Goal: Task Accomplishment & Management: Use online tool/utility

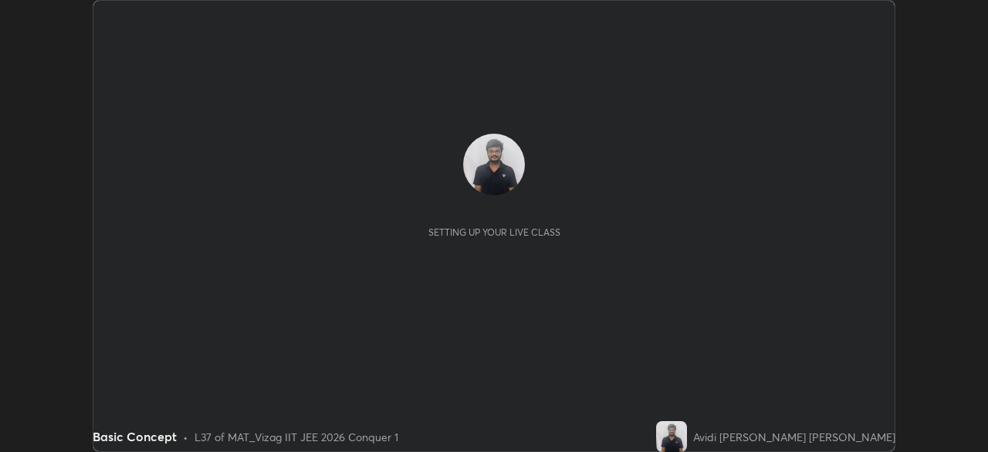
scroll to position [452, 987]
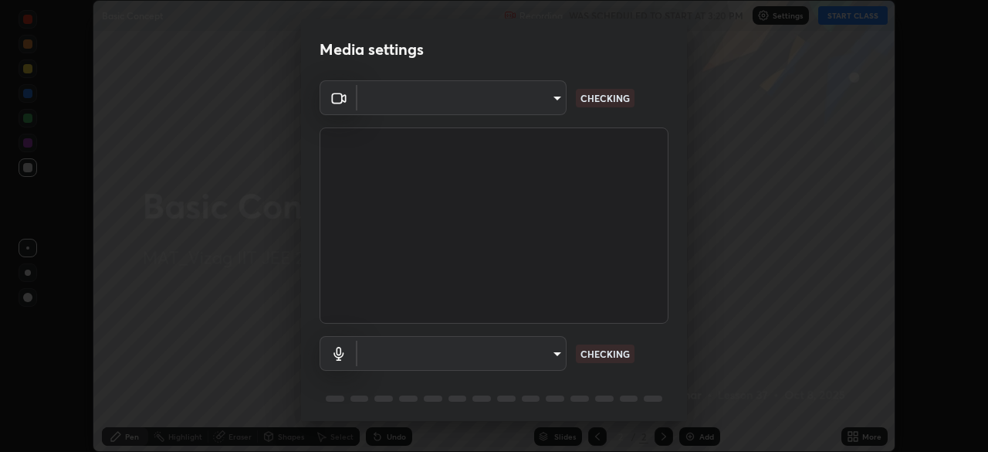
type input "f78ce9d86de65de3724cf33b5db18aebb6820b3589b1d9631c2f5b62479004e8"
type input "communications"
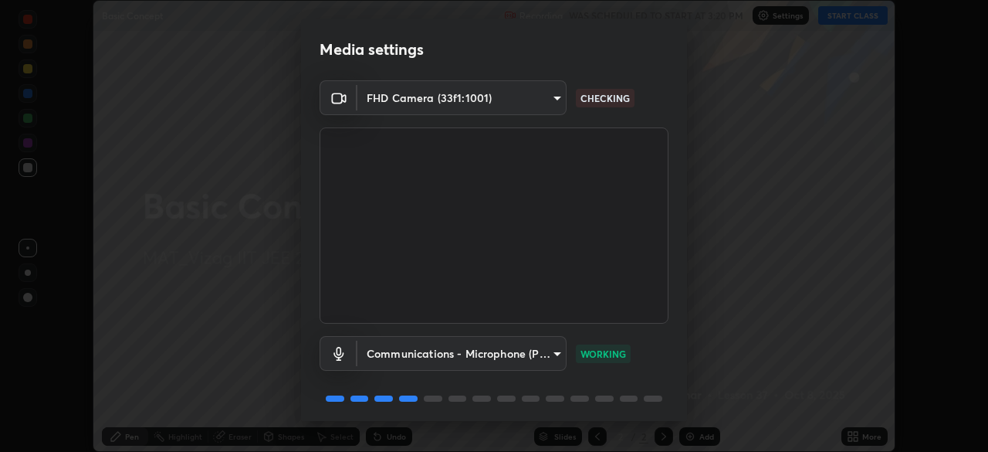
scroll to position [55, 0]
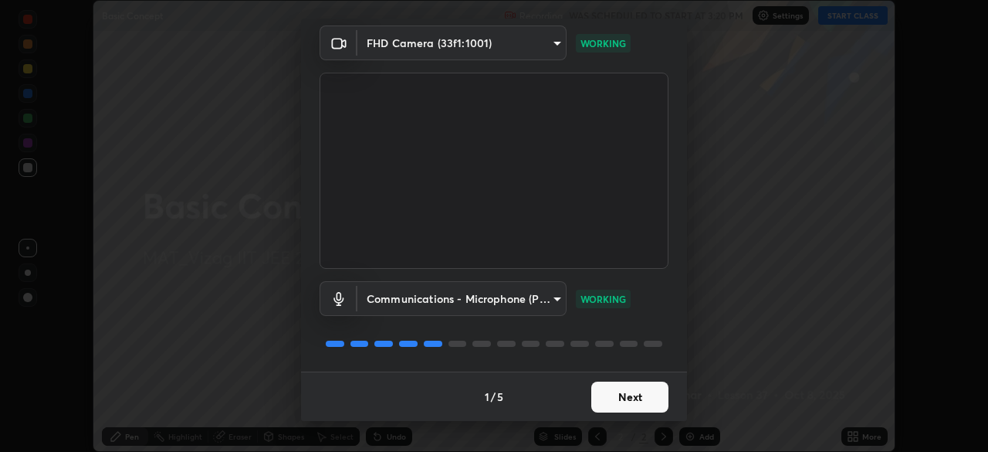
click at [631, 392] on button "Next" at bounding box center [629, 396] width 77 height 31
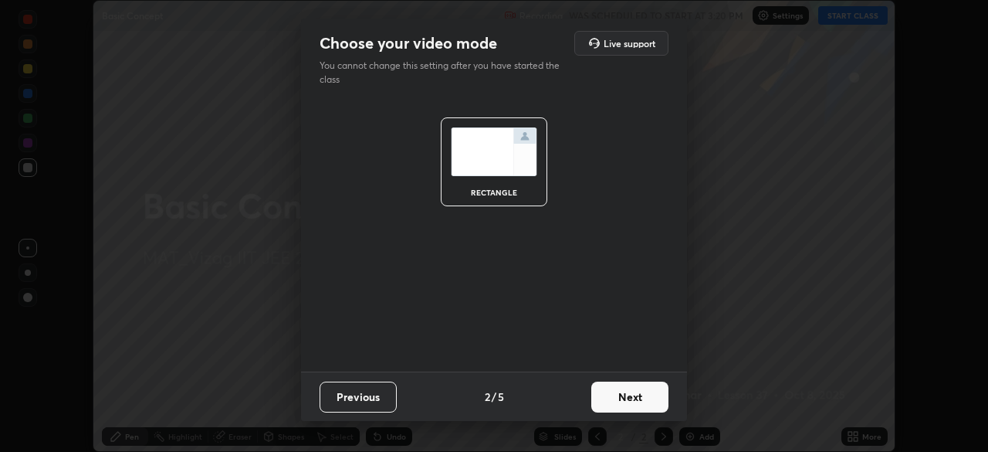
click at [620, 398] on button "Next" at bounding box center [629, 396] width 77 height 31
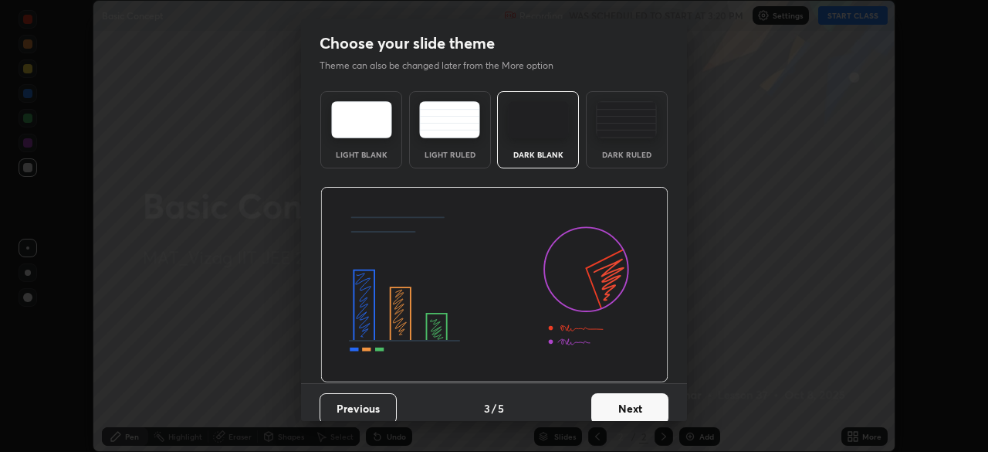
click at [625, 400] on button "Next" at bounding box center [629, 408] width 77 height 31
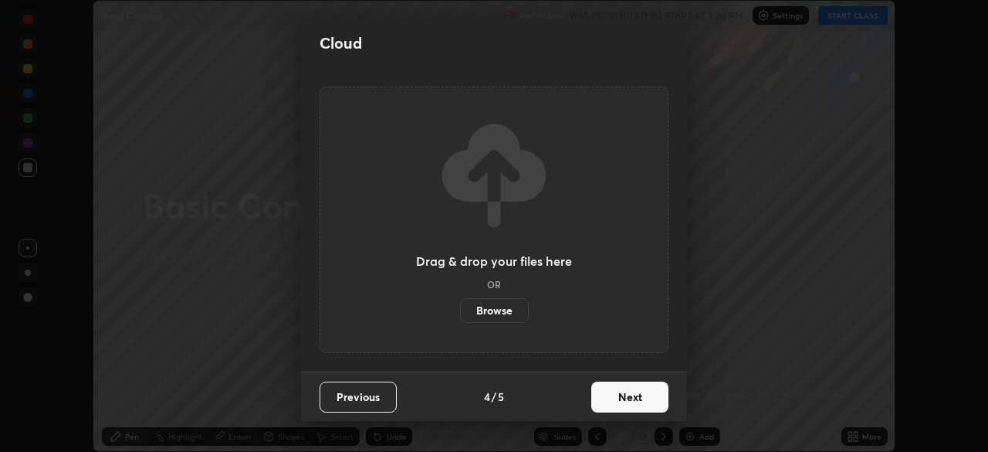
click at [612, 395] on button "Next" at bounding box center [629, 396] width 77 height 31
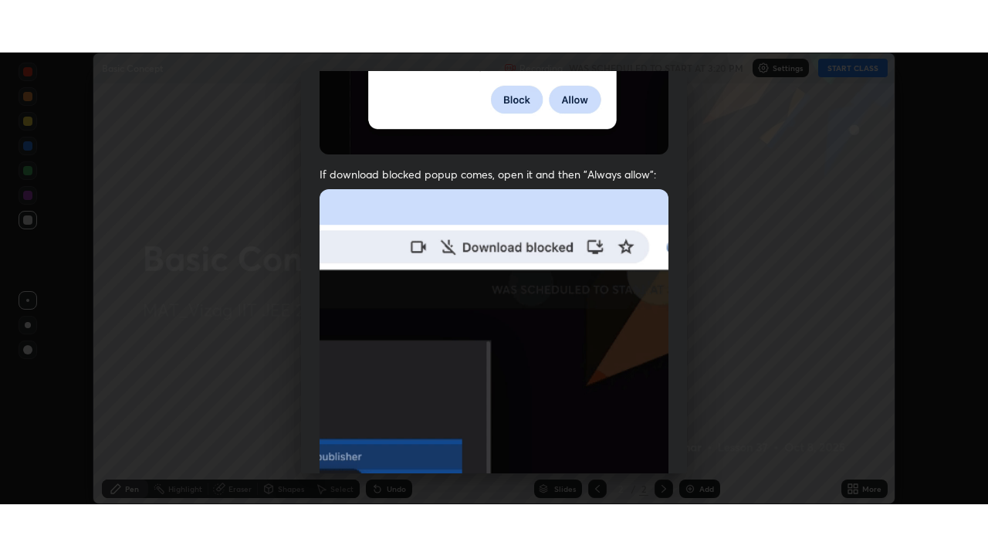
scroll to position [370, 0]
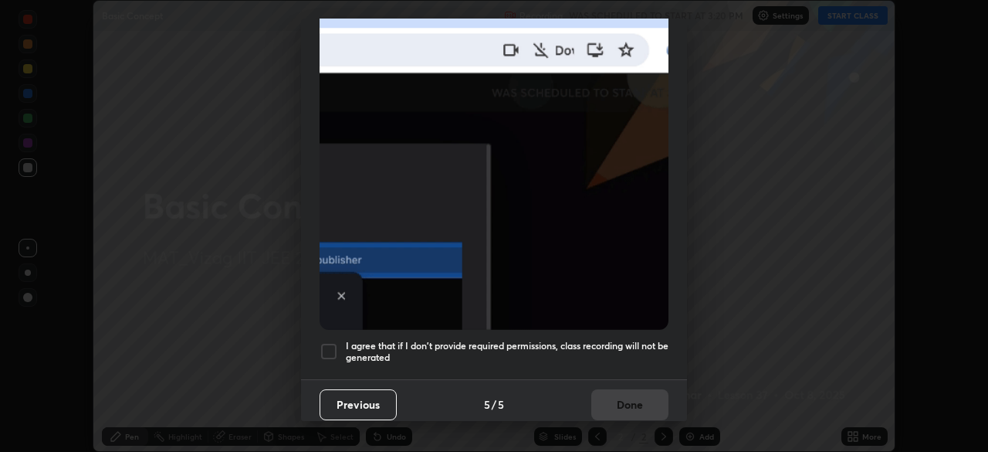
click at [332, 342] on div at bounding box center [329, 351] width 19 height 19
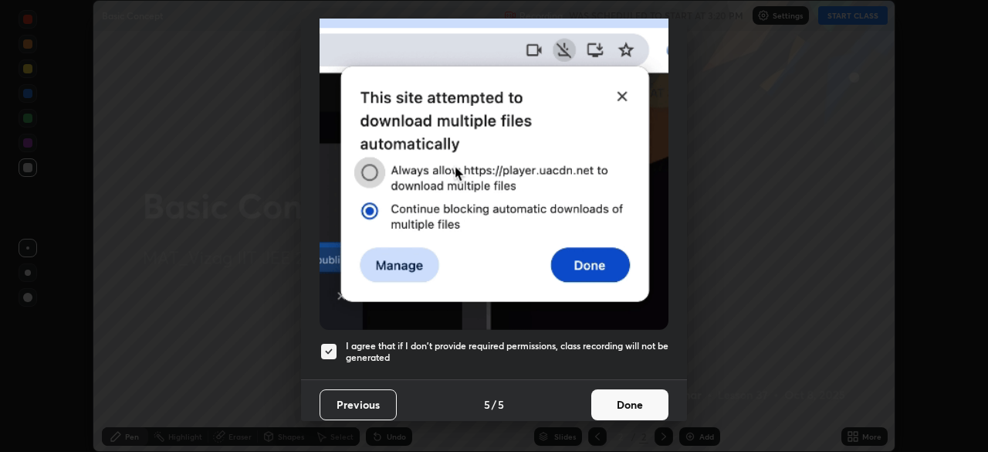
click at [604, 392] on button "Done" at bounding box center [629, 404] width 77 height 31
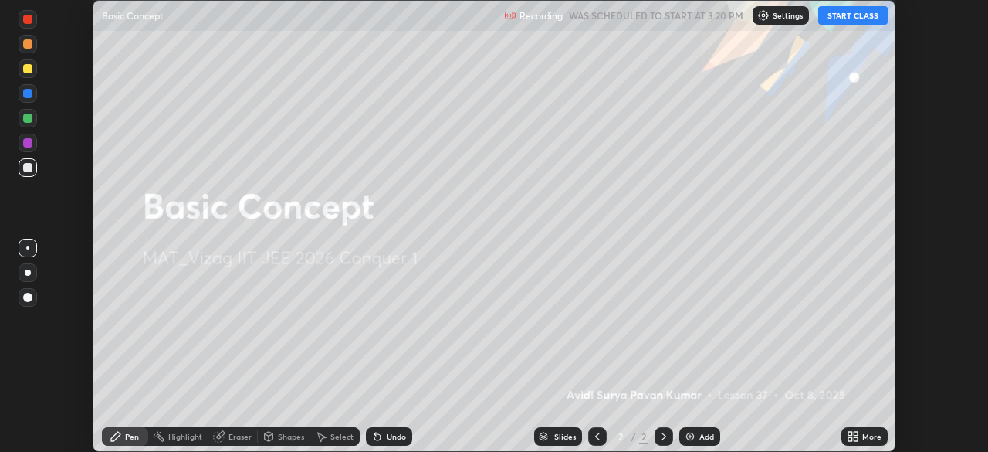
click at [699, 438] on div "Add" at bounding box center [706, 436] width 15 height 8
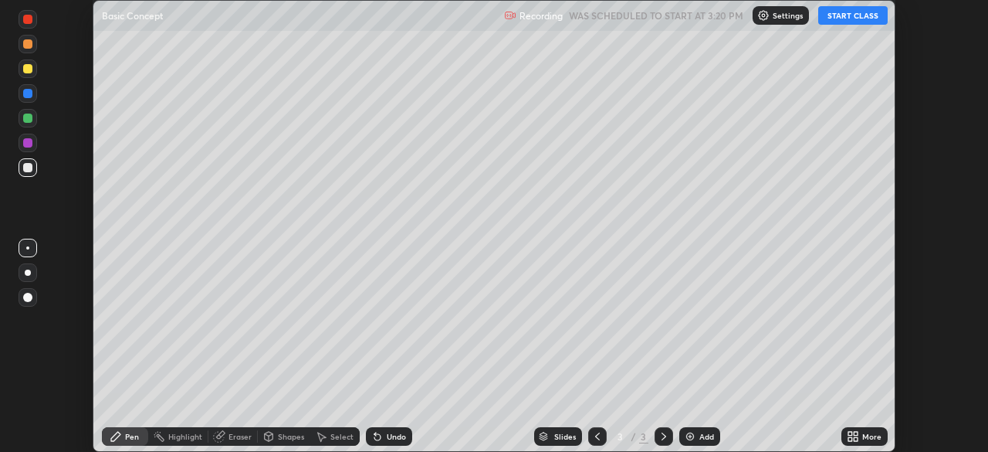
click at [867, 445] on div "More" at bounding box center [864, 436] width 46 height 19
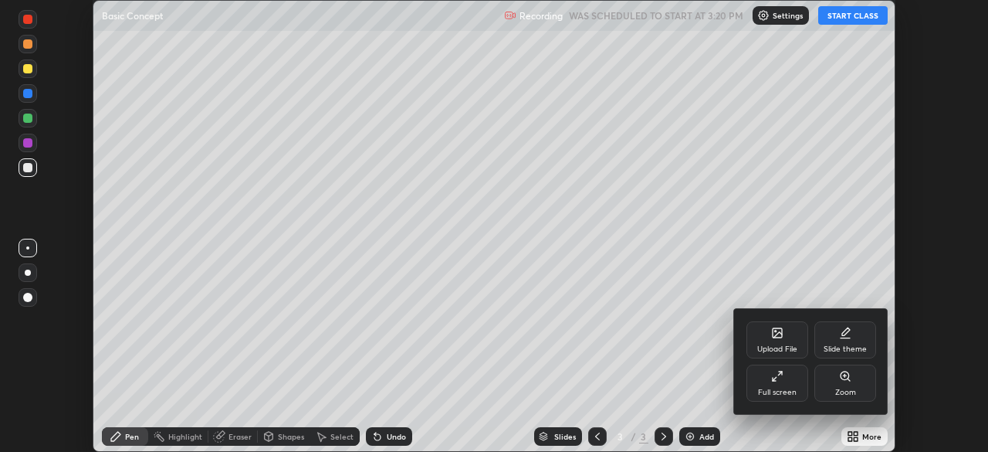
click at [773, 384] on div "Full screen" at bounding box center [777, 382] width 62 height 37
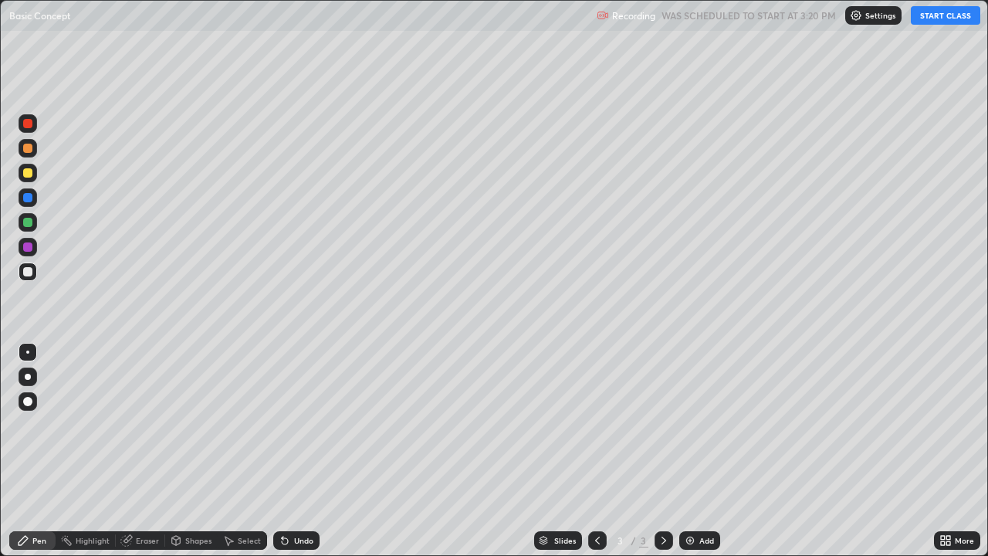
scroll to position [556, 988]
click at [915, 19] on button "START CLASS" at bounding box center [945, 15] width 69 height 19
click at [28, 377] on div at bounding box center [28, 377] width 6 height 6
click at [231, 451] on icon at bounding box center [228, 540] width 12 height 12
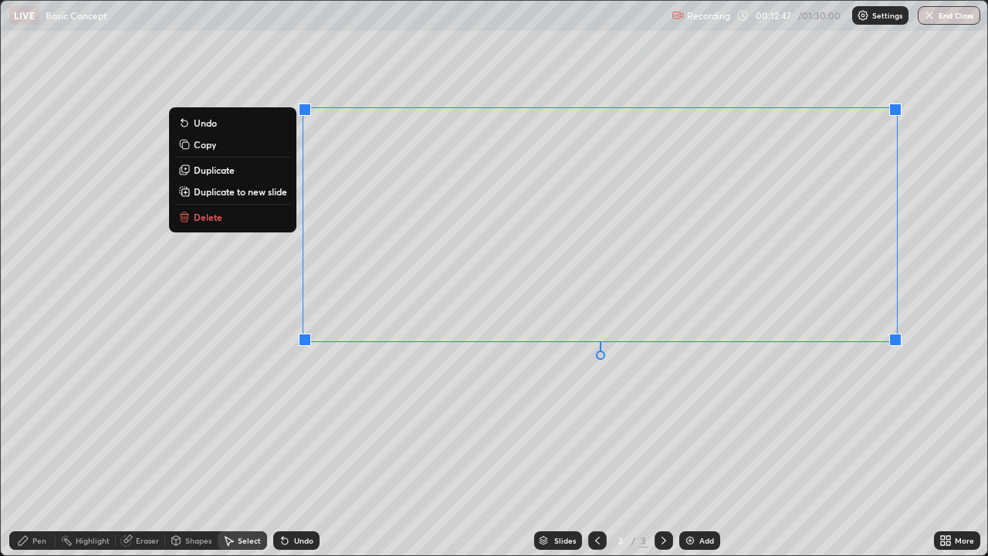
click at [256, 401] on div "0 ° Undo Copy Duplicate Duplicate to new slide Delete" at bounding box center [494, 278] width 987 height 554
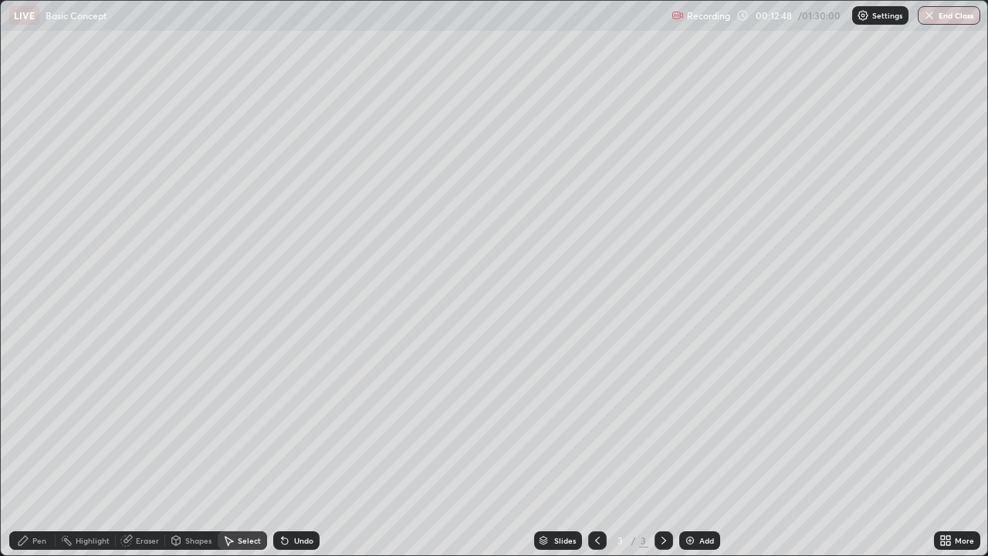
click at [261, 397] on div "0 ° Undo Copy Duplicate Duplicate to new slide Delete" at bounding box center [494, 278] width 987 height 554
click at [236, 451] on div "Select" at bounding box center [242, 540] width 49 height 19
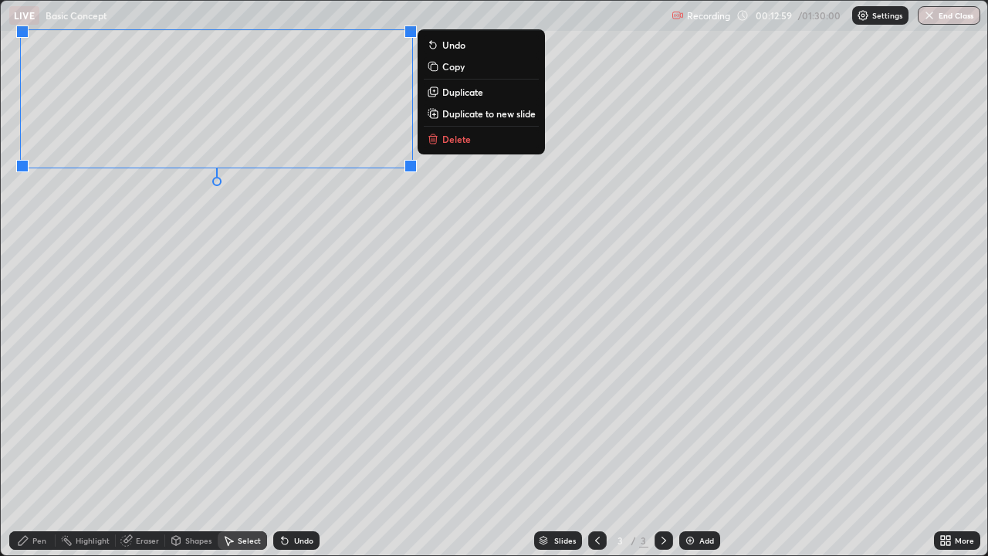
click at [34, 451] on div "Pen" at bounding box center [39, 540] width 14 height 8
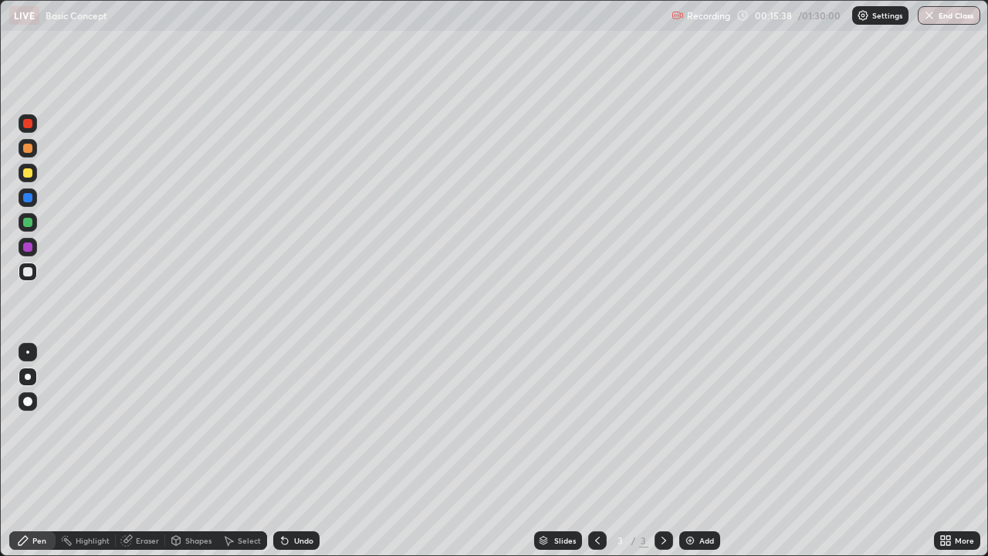
click at [247, 451] on div "Select" at bounding box center [249, 540] width 23 height 8
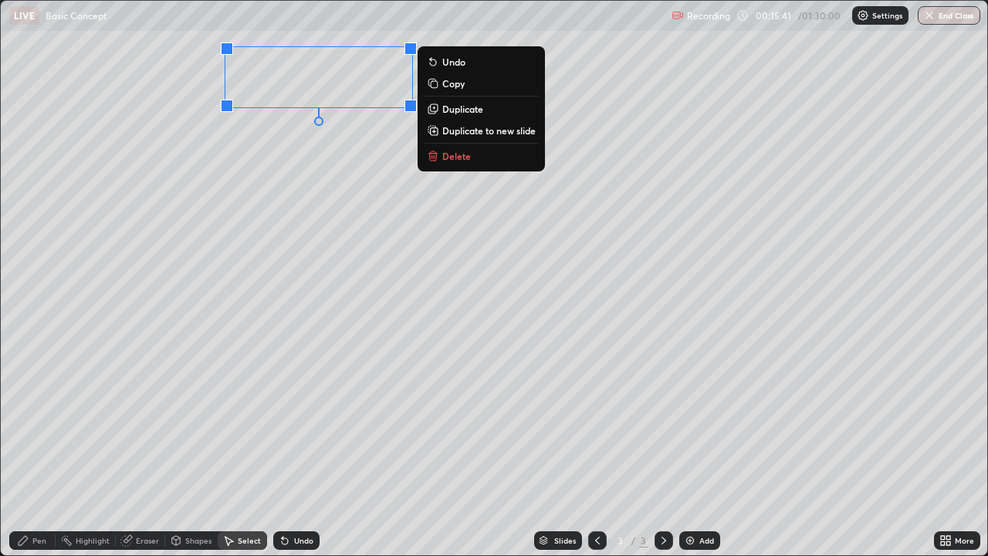
click at [485, 133] on p "Duplicate to new slide" at bounding box center [488, 130] width 93 height 12
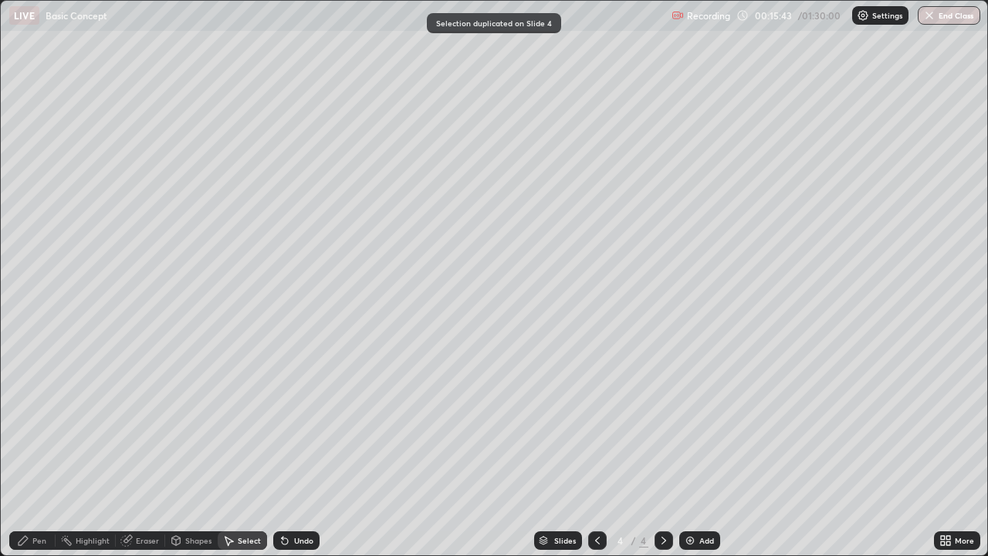
click at [39, 451] on div "Pen" at bounding box center [39, 540] width 14 height 8
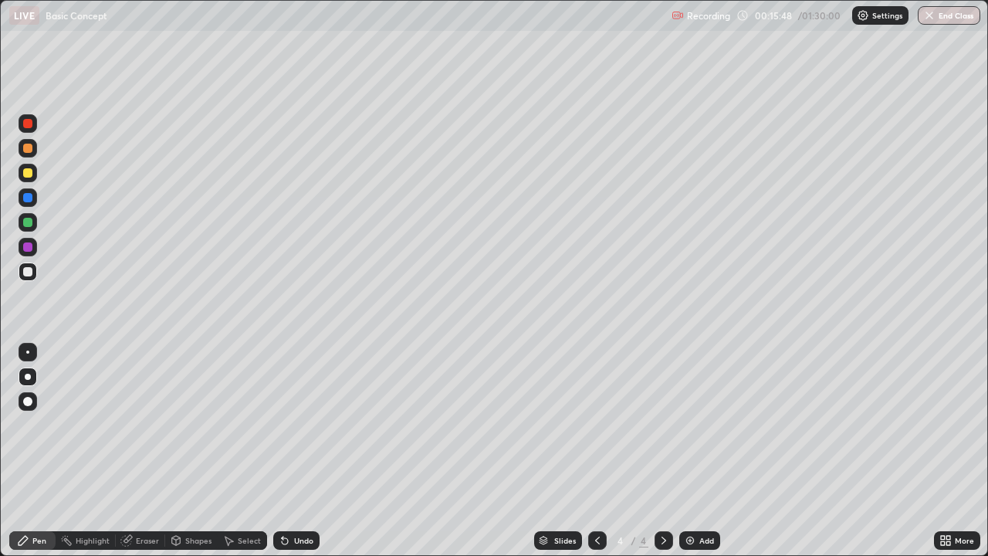
click at [34, 451] on div "Pen" at bounding box center [39, 540] width 14 height 8
click at [134, 451] on div "Eraser" at bounding box center [140, 540] width 49 height 19
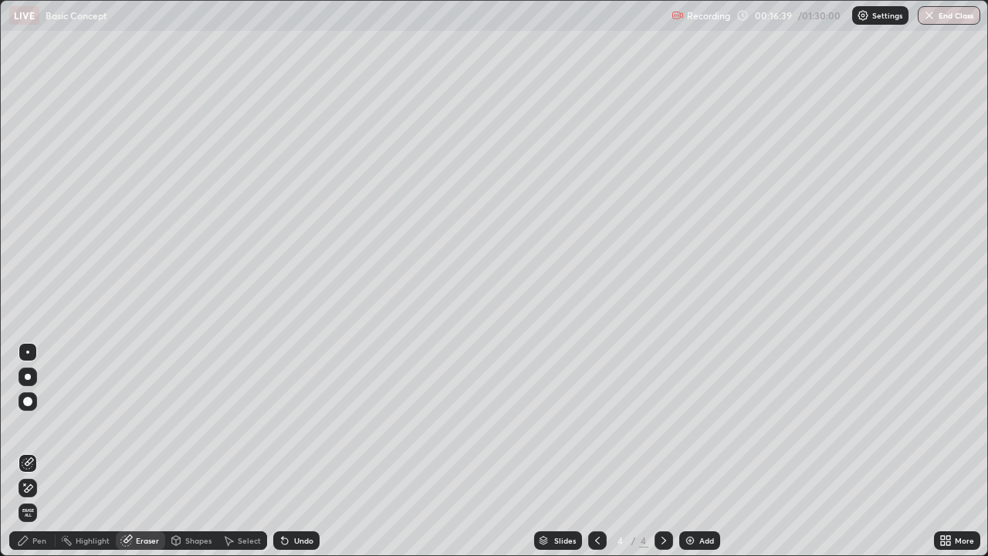
click at [35, 451] on div "Erase all" at bounding box center [28, 512] width 19 height 19
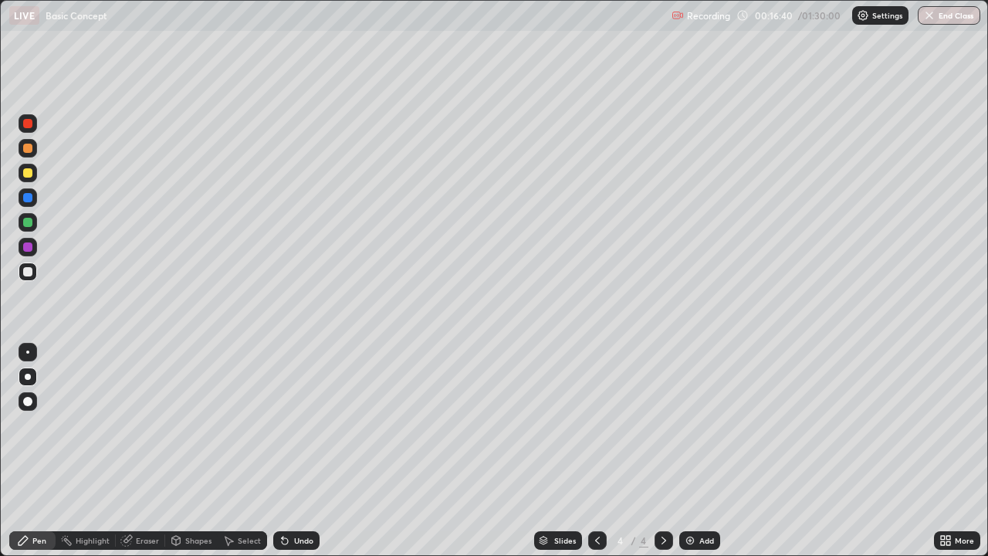
click at [290, 451] on div "Undo" at bounding box center [296, 540] width 46 height 19
click at [294, 451] on div "Undo" at bounding box center [303, 540] width 19 height 8
click at [597, 451] on icon at bounding box center [597, 540] width 12 height 12
click at [662, 451] on icon at bounding box center [664, 540] width 12 height 12
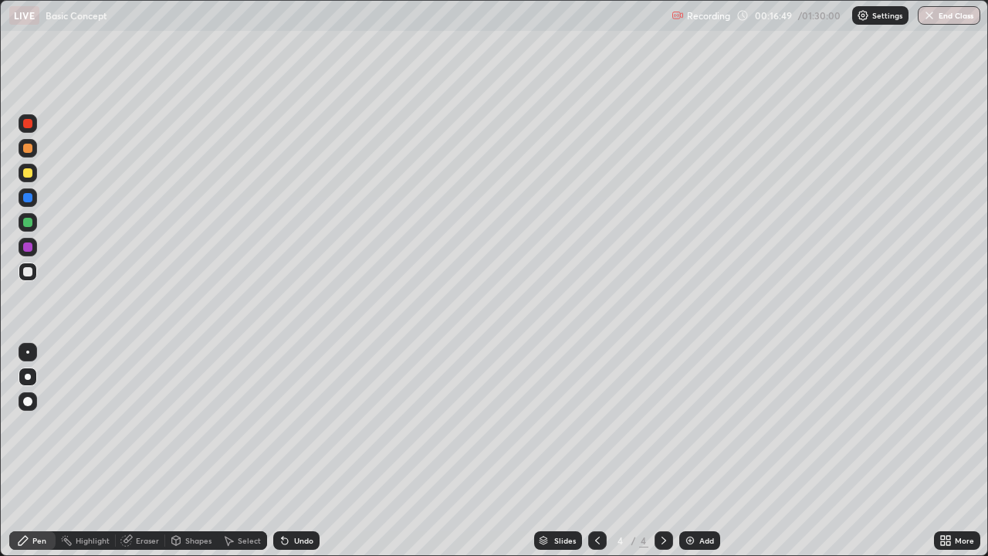
click at [287, 451] on icon at bounding box center [285, 540] width 12 height 12
click at [298, 451] on div "Undo" at bounding box center [303, 540] width 19 height 8
click at [302, 451] on div "Undo" at bounding box center [303, 540] width 19 height 8
click at [294, 451] on div "Undo" at bounding box center [303, 540] width 19 height 8
click at [299, 451] on div "Undo" at bounding box center [303, 540] width 19 height 8
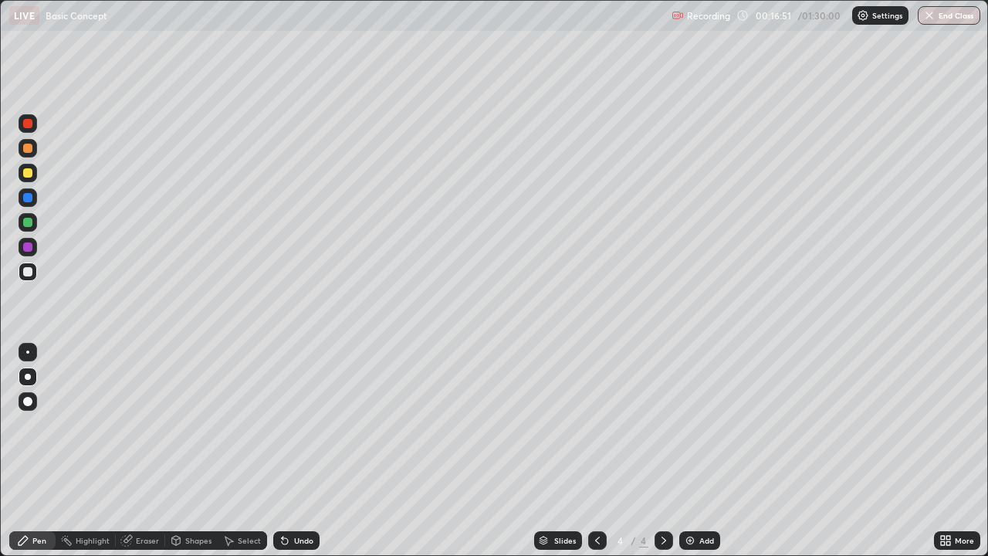
click at [302, 451] on div "Undo" at bounding box center [303, 540] width 19 height 8
click at [294, 451] on div "Undo" at bounding box center [303, 540] width 19 height 8
click at [297, 451] on div "Undo" at bounding box center [296, 540] width 46 height 19
click at [284, 451] on icon at bounding box center [285, 540] width 12 height 12
click at [282, 451] on icon at bounding box center [283, 537] width 2 height 2
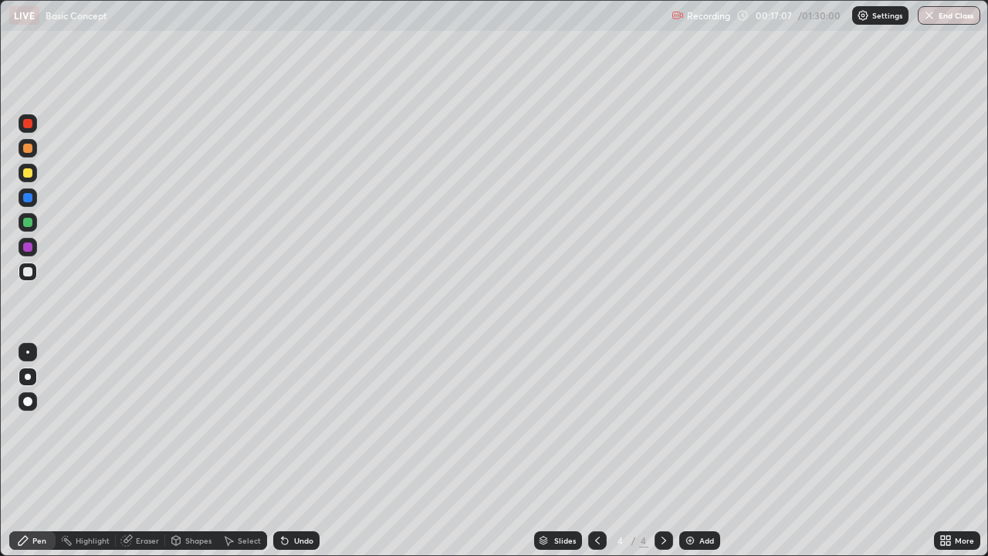
click at [662, 451] on icon at bounding box center [664, 540] width 12 height 12
click at [591, 451] on icon at bounding box center [597, 540] width 12 height 12
click at [597, 451] on icon at bounding box center [597, 540] width 12 height 12
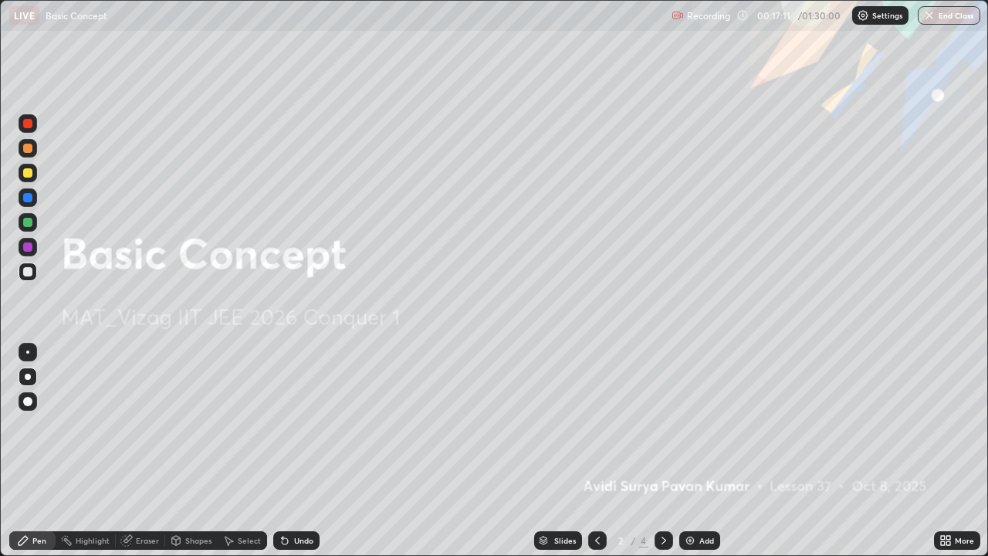
click at [658, 451] on icon at bounding box center [664, 540] width 12 height 12
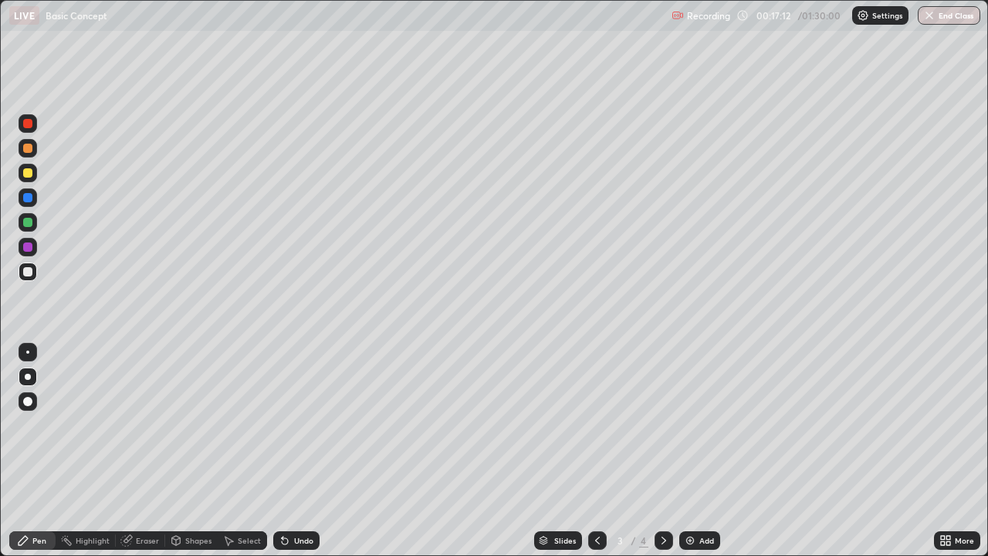
click at [662, 451] on icon at bounding box center [664, 540] width 12 height 12
click at [541, 451] on icon at bounding box center [544, 538] width 8 height 4
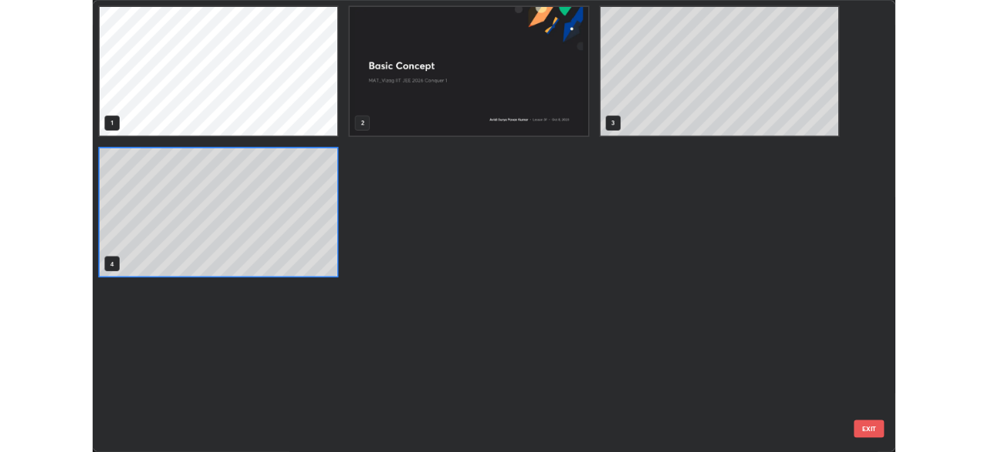
scroll to position [550, 979]
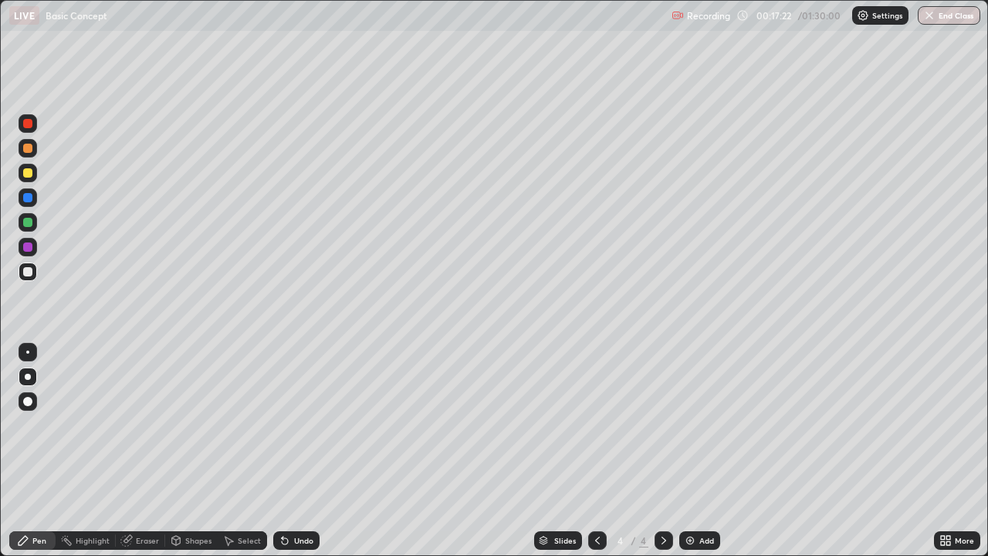
click at [594, 451] on icon at bounding box center [597, 540] width 12 height 12
click at [662, 451] on icon at bounding box center [664, 540] width 12 height 12
click at [79, 451] on div "Highlight" at bounding box center [86, 540] width 60 height 19
click at [91, 451] on div "Highlight" at bounding box center [86, 540] width 60 height 19
click at [40, 451] on div "Pen" at bounding box center [32, 540] width 46 height 19
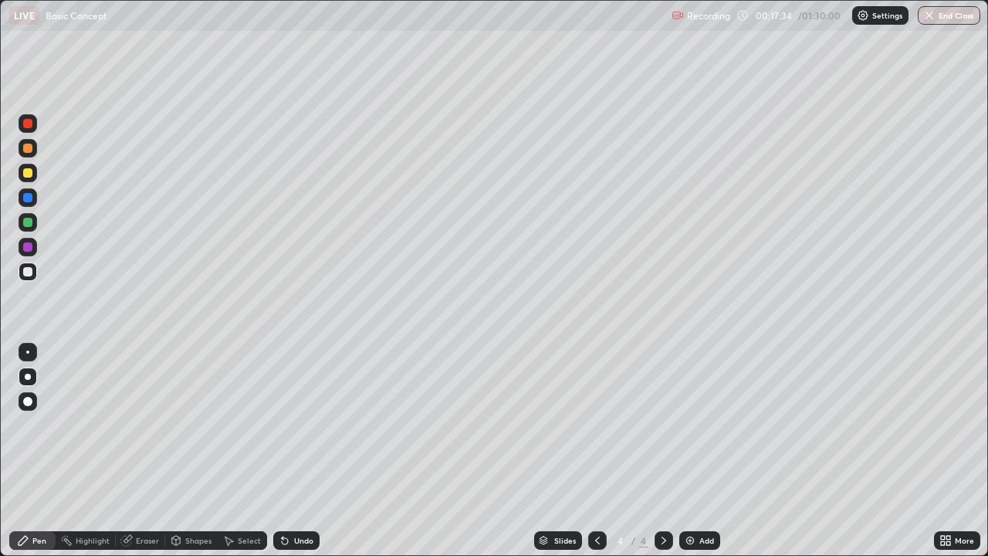
click at [597, 451] on icon at bounding box center [597, 540] width 12 height 12
click at [245, 451] on div "Select" at bounding box center [242, 540] width 49 height 19
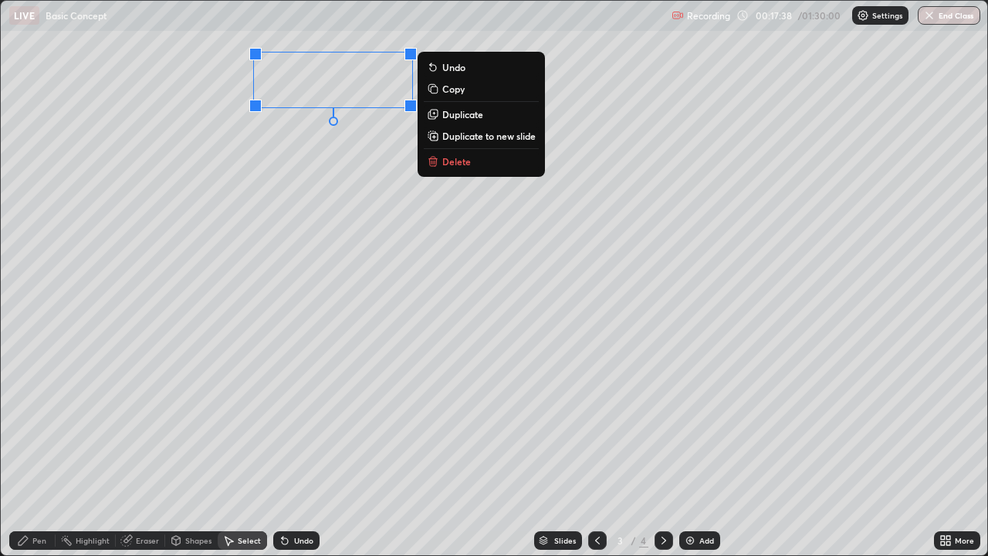
click at [479, 134] on p "Duplicate to new slide" at bounding box center [488, 136] width 93 height 12
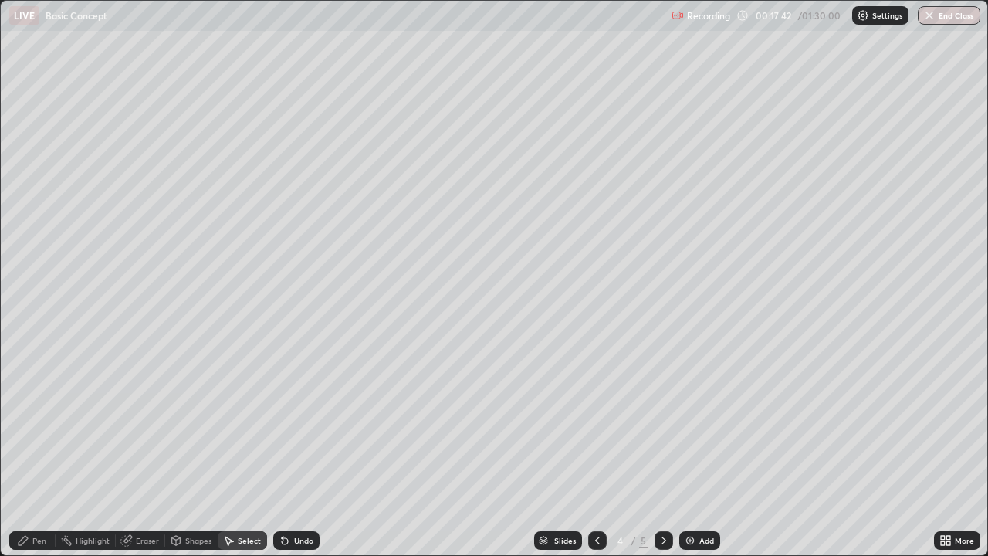
click at [596, 451] on icon at bounding box center [597, 540] width 12 height 12
click at [662, 451] on icon at bounding box center [664, 540] width 12 height 12
click at [33, 451] on div "Pen" at bounding box center [39, 540] width 14 height 8
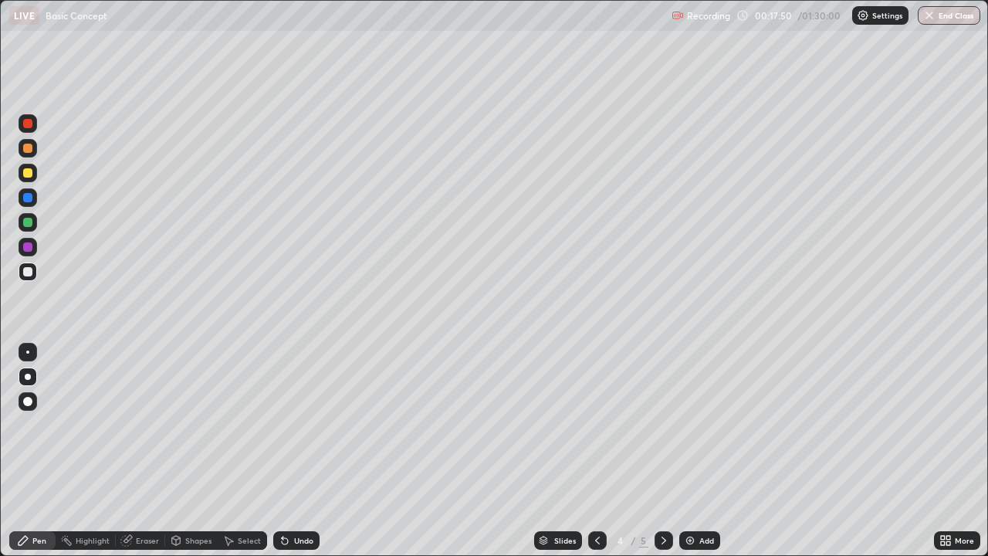
click at [133, 451] on div "Eraser" at bounding box center [140, 540] width 49 height 19
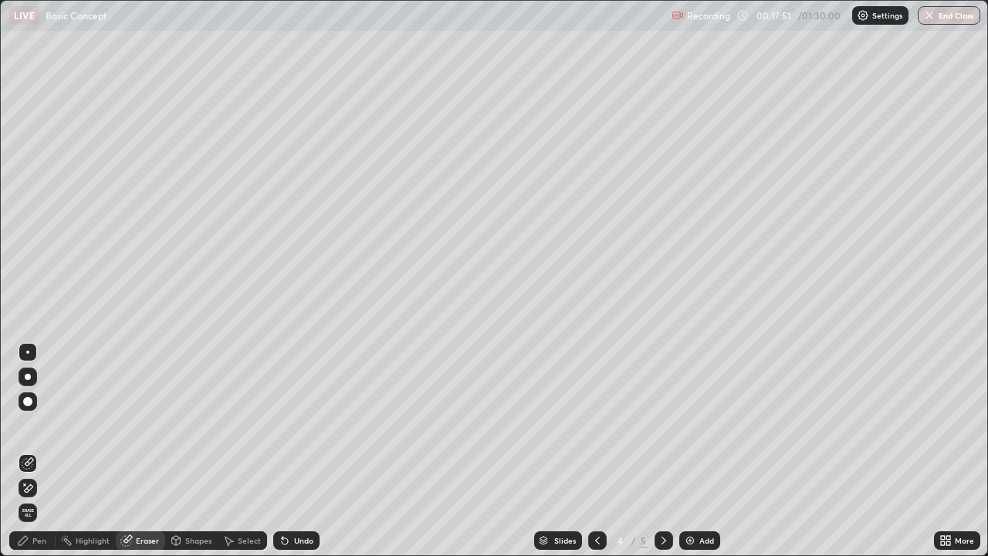
click at [24, 451] on div "Pen" at bounding box center [32, 540] width 46 height 19
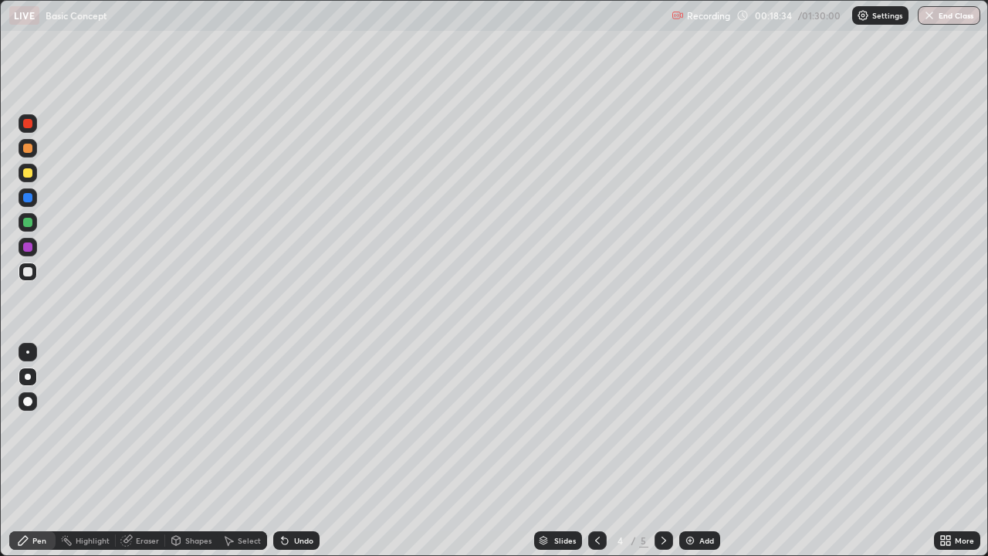
click at [149, 451] on div "Eraser" at bounding box center [147, 540] width 23 height 8
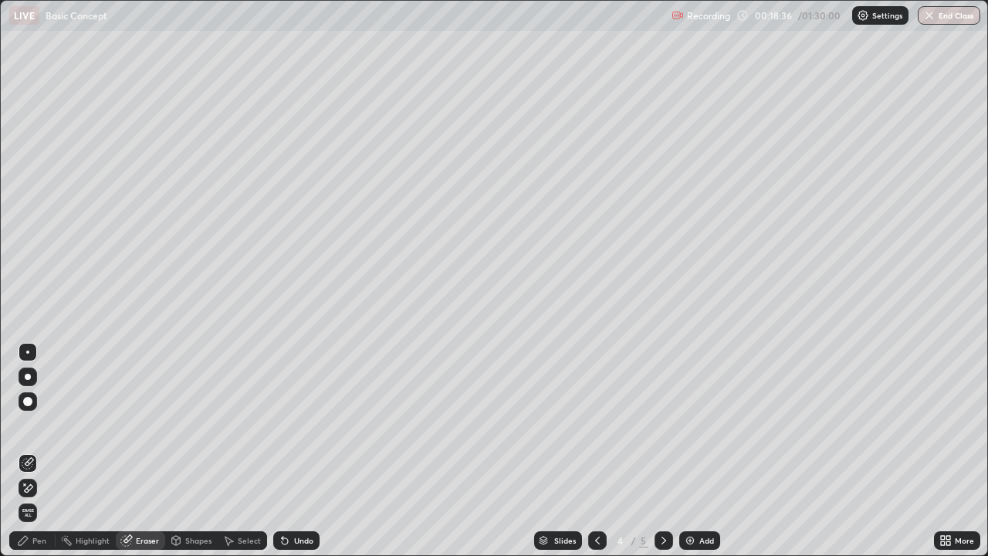
click at [39, 451] on div "Pen" at bounding box center [39, 540] width 14 height 8
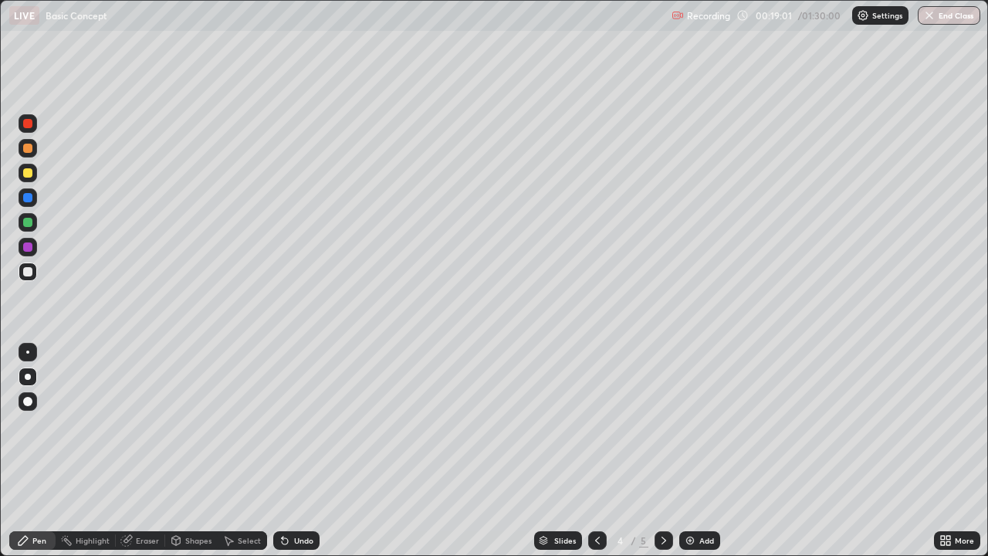
click at [589, 451] on div at bounding box center [597, 540] width 19 height 19
click at [662, 451] on icon at bounding box center [664, 540] width 12 height 12
click at [596, 451] on icon at bounding box center [597, 540] width 12 height 12
click at [671, 451] on div at bounding box center [664, 540] width 19 height 19
click at [152, 451] on div "Eraser" at bounding box center [147, 540] width 23 height 8
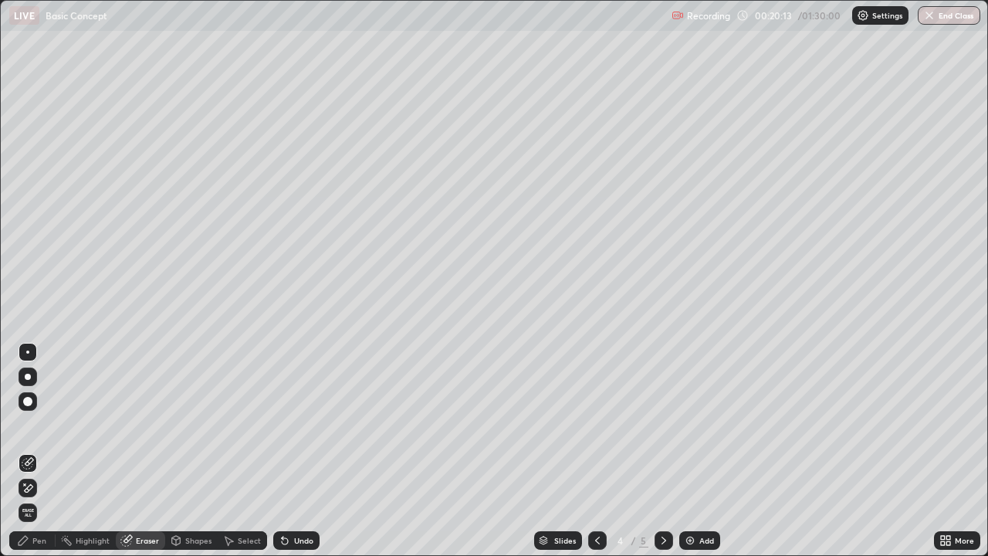
click at [42, 451] on div "Pen" at bounding box center [39, 540] width 14 height 8
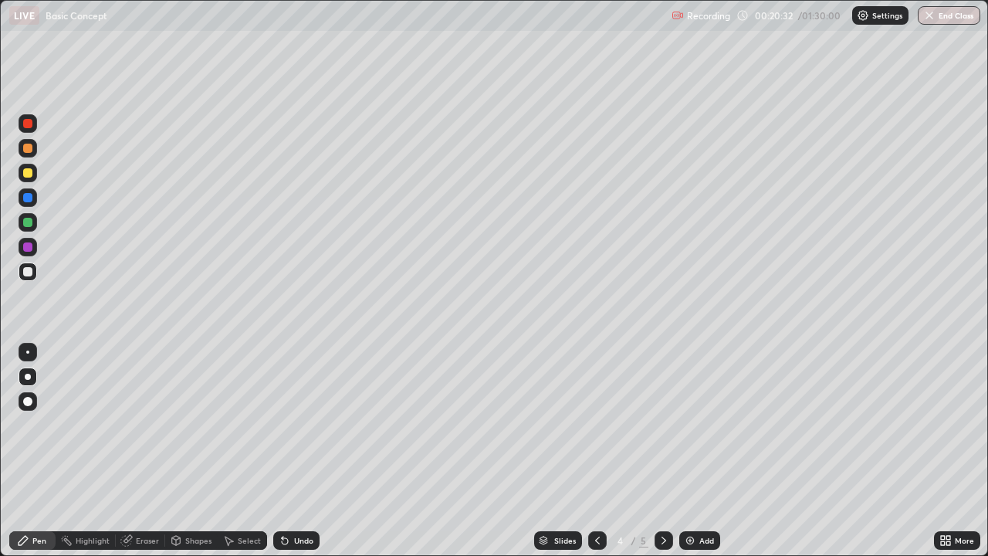
click at [597, 451] on icon at bounding box center [597, 540] width 5 height 8
click at [655, 451] on div at bounding box center [664, 540] width 19 height 19
click at [662, 451] on icon at bounding box center [664, 540] width 12 height 12
click at [699, 451] on div "Add" at bounding box center [706, 540] width 15 height 8
click at [594, 451] on icon at bounding box center [597, 540] width 12 height 12
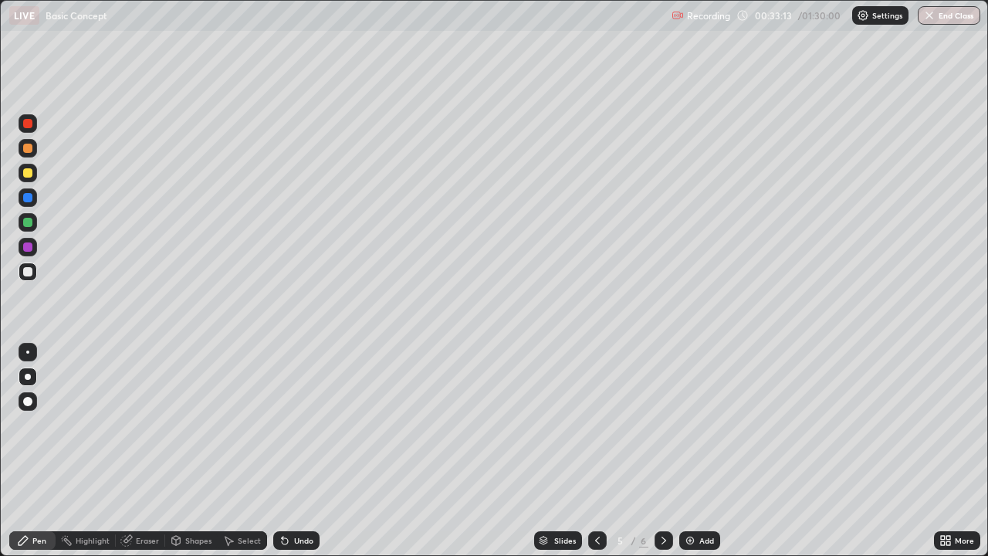
click at [693, 451] on img at bounding box center [690, 540] width 12 height 12
click at [140, 451] on div "Eraser" at bounding box center [147, 540] width 23 height 8
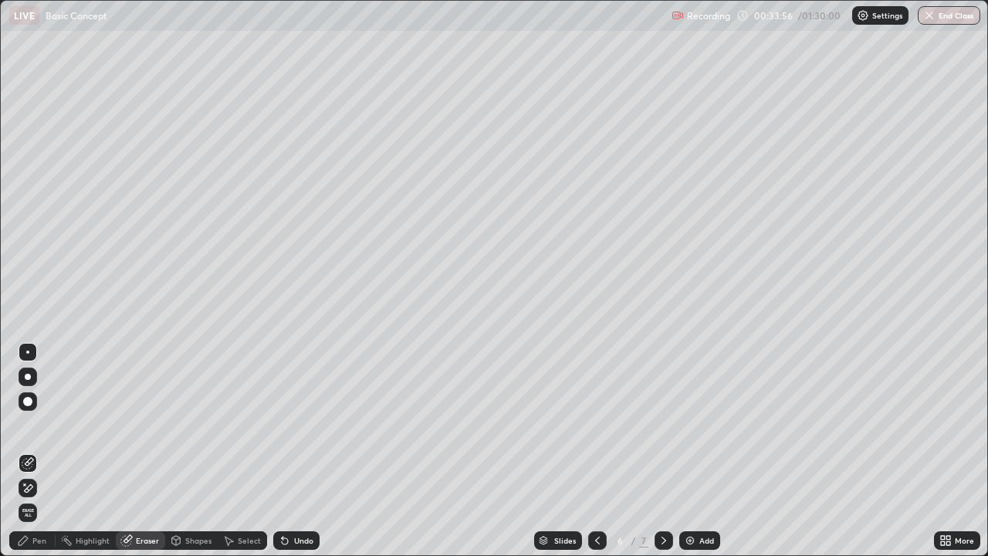
click at [40, 451] on div "Pen" at bounding box center [39, 540] width 14 height 8
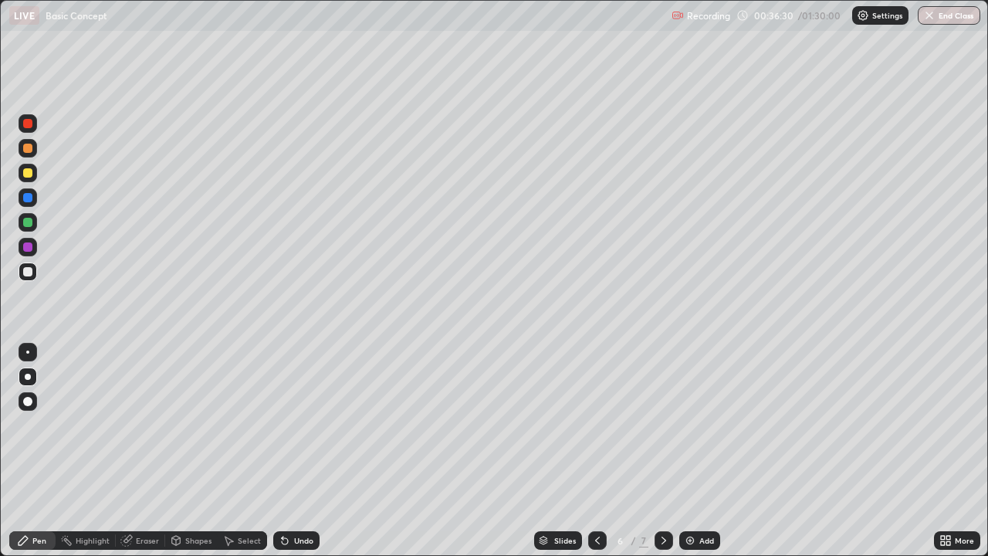
click at [596, 451] on icon at bounding box center [597, 540] width 12 height 12
click at [660, 451] on icon at bounding box center [664, 540] width 12 height 12
click at [596, 451] on icon at bounding box center [597, 540] width 12 height 12
click at [662, 451] on icon at bounding box center [664, 540] width 5 height 8
click at [238, 451] on div "Select" at bounding box center [249, 540] width 23 height 8
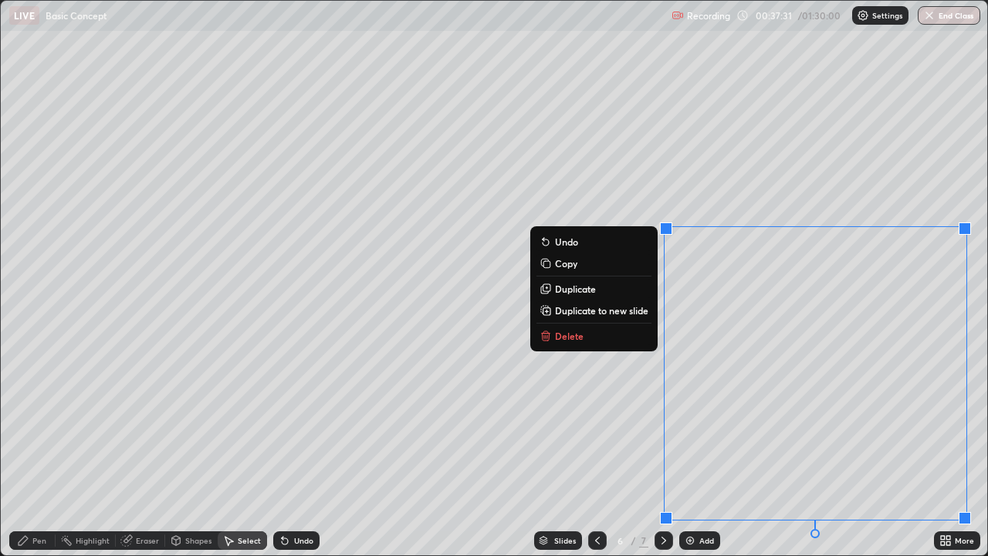
click at [631, 310] on p "Duplicate to new slide" at bounding box center [601, 310] width 93 height 12
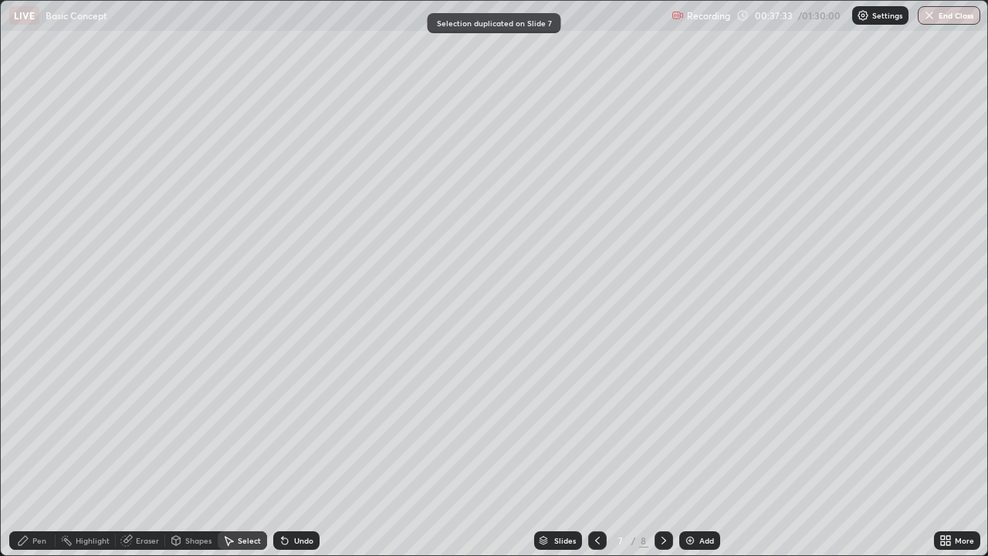
click at [597, 451] on icon at bounding box center [597, 540] width 12 height 12
click at [660, 451] on icon at bounding box center [664, 540] width 12 height 12
click at [46, 451] on div "Pen" at bounding box center [32, 540] width 46 height 19
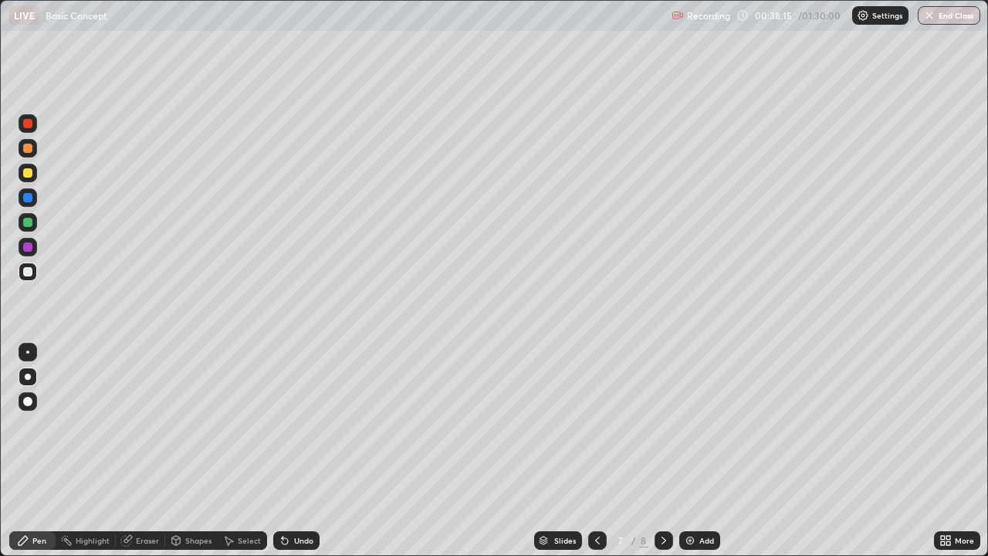
click at [594, 451] on icon at bounding box center [597, 540] width 12 height 12
click at [597, 451] on icon at bounding box center [597, 540] width 12 height 12
click at [662, 451] on icon at bounding box center [664, 540] width 12 height 12
click at [592, 451] on icon at bounding box center [597, 540] width 12 height 12
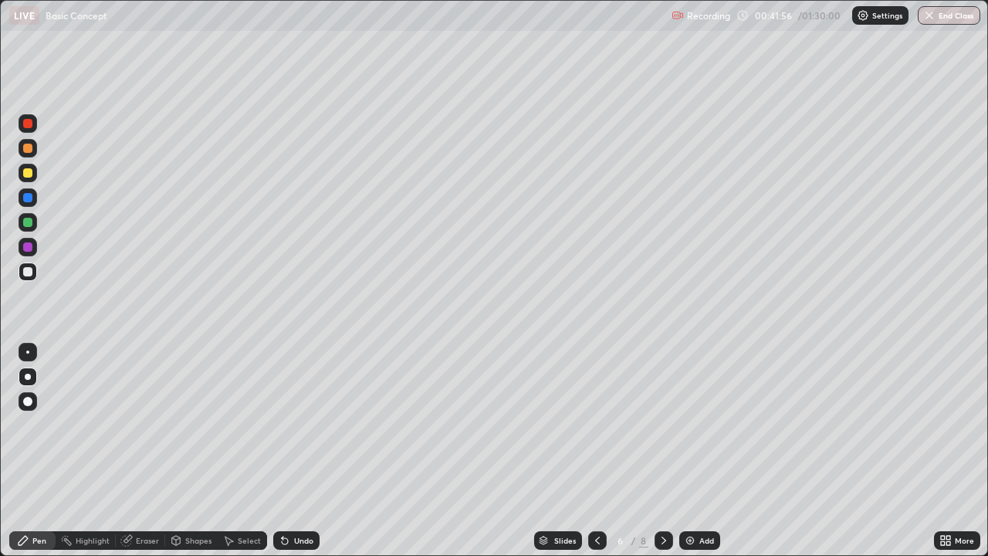
click at [662, 451] on icon at bounding box center [664, 540] width 12 height 12
click at [699, 451] on div "Add" at bounding box center [706, 540] width 15 height 8
click at [596, 451] on icon at bounding box center [597, 540] width 12 height 12
click at [691, 451] on img at bounding box center [690, 540] width 12 height 12
click at [142, 451] on div "Eraser" at bounding box center [147, 540] width 23 height 8
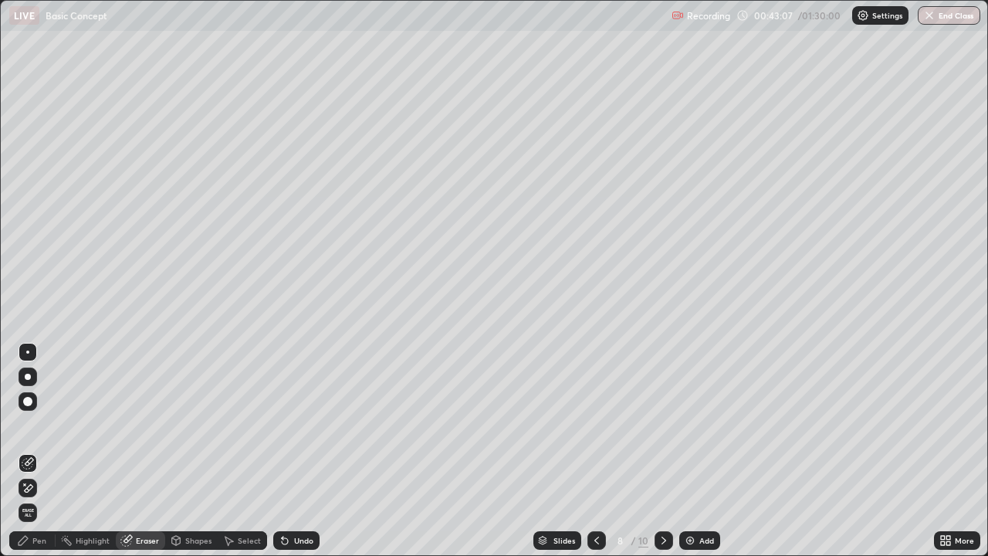
click at [37, 451] on div "Pen" at bounding box center [32, 540] width 46 height 19
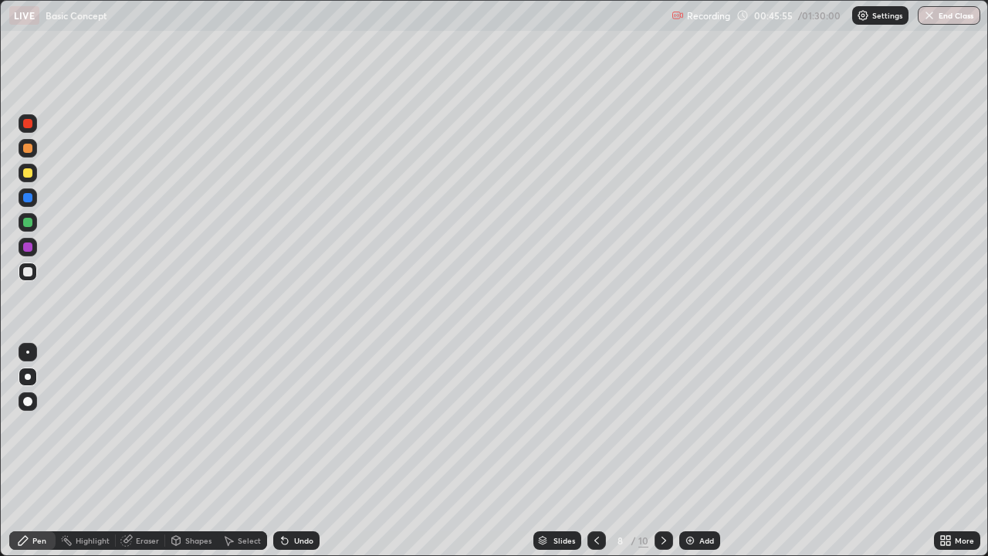
click at [195, 451] on div "Shapes" at bounding box center [198, 540] width 26 height 8
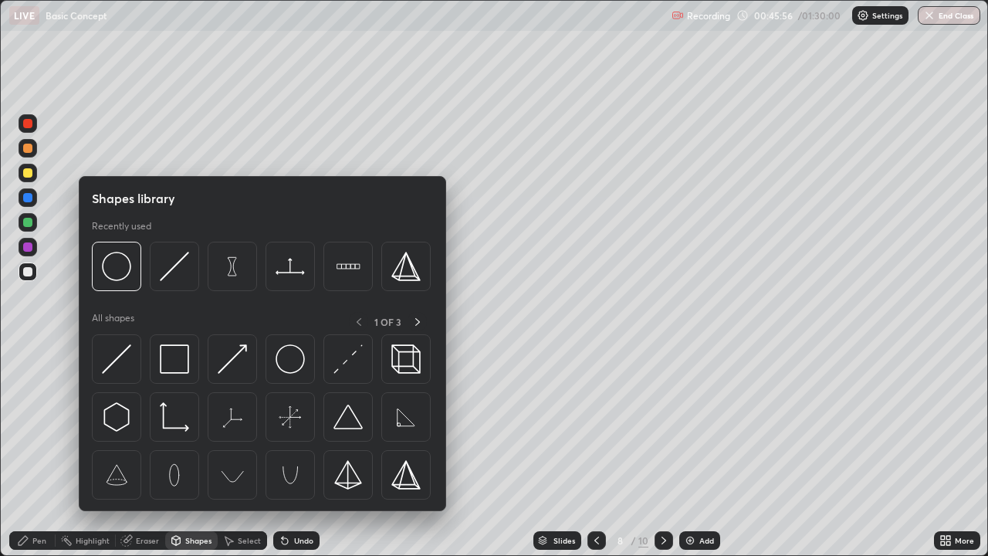
click at [197, 451] on div "Shapes" at bounding box center [198, 540] width 26 height 8
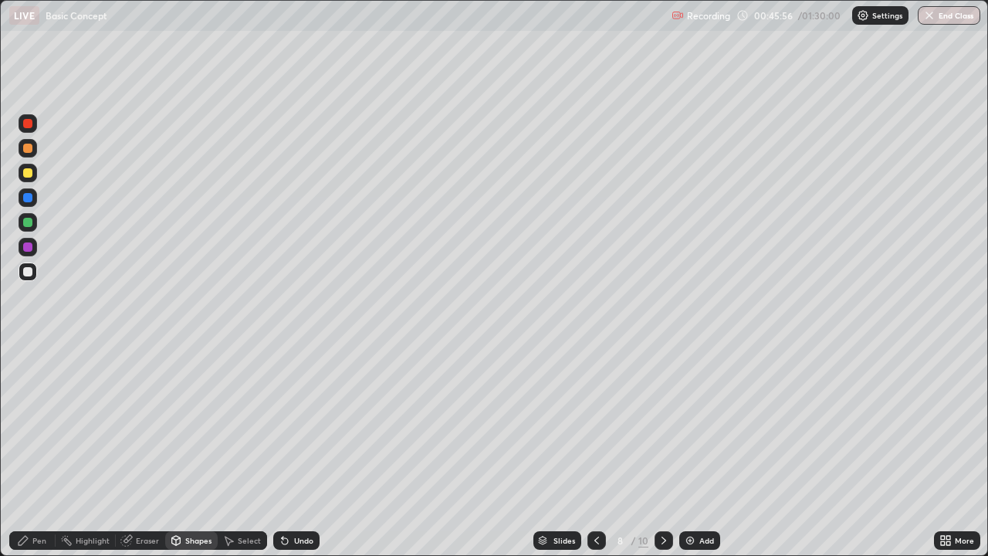
click at [242, 451] on div "Select" at bounding box center [249, 540] width 23 height 8
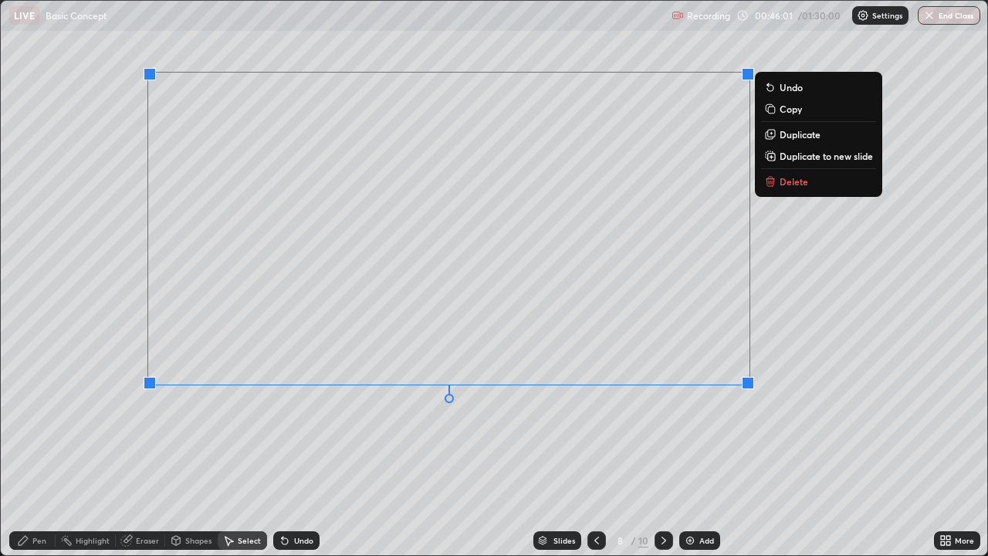
click at [781, 147] on button "Duplicate to new slide" at bounding box center [818, 156] width 115 height 19
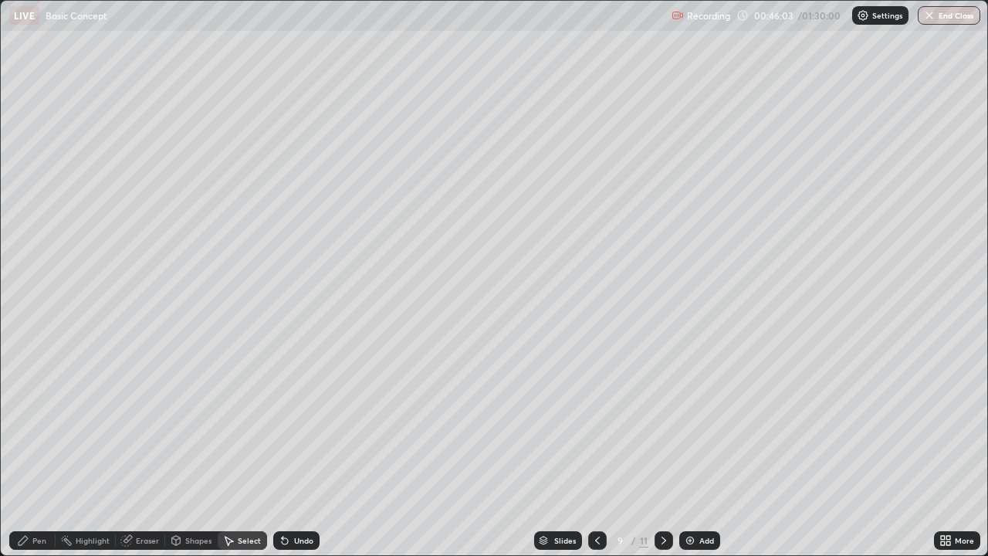
click at [596, 451] on icon at bounding box center [597, 540] width 12 height 12
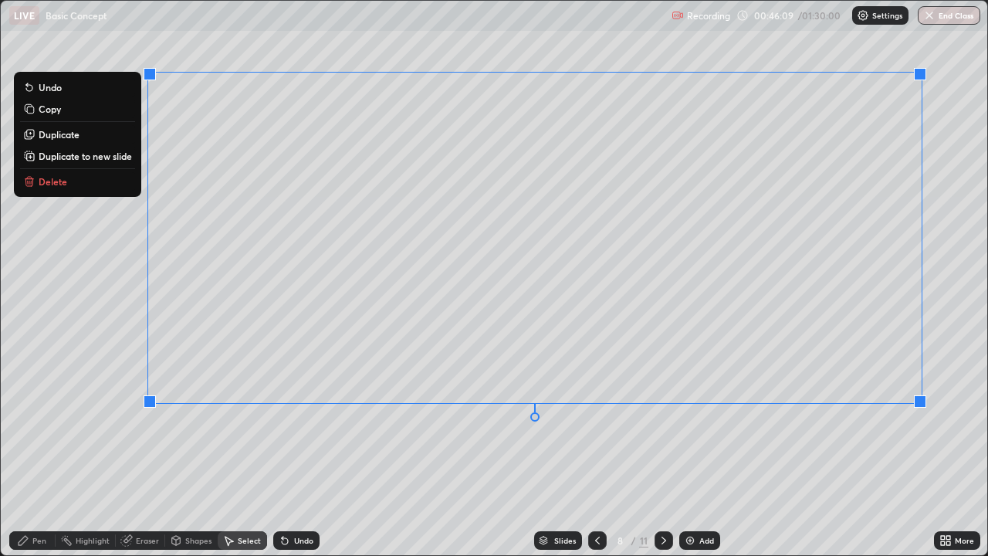
click at [92, 180] on button "Delete" at bounding box center [77, 181] width 115 height 19
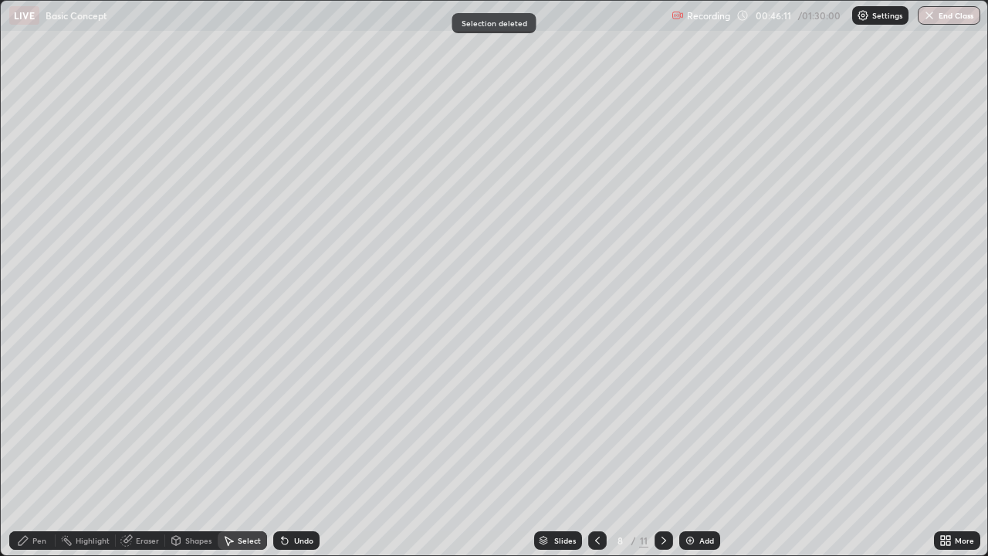
click at [29, 451] on icon at bounding box center [23, 540] width 12 height 12
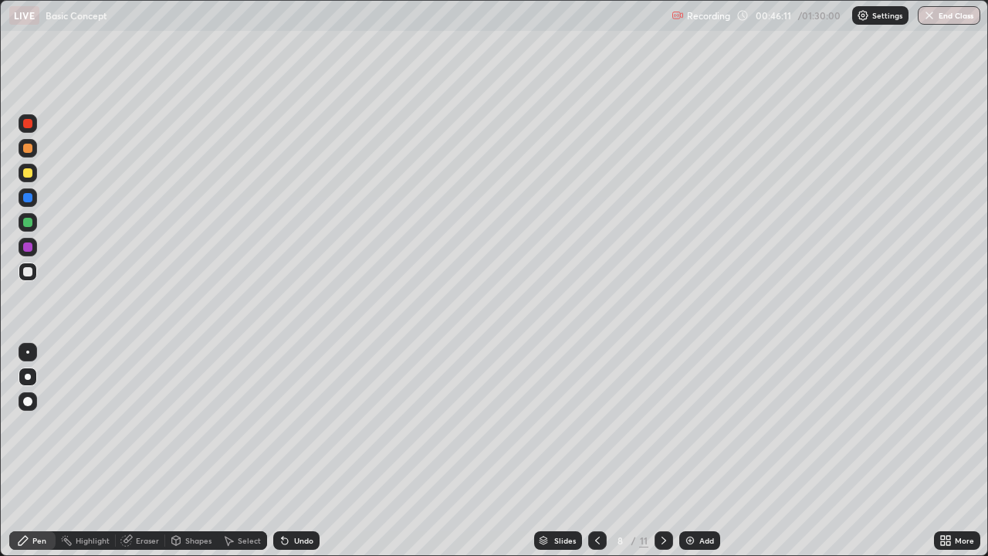
click at [25, 451] on icon at bounding box center [23, 540] width 12 height 12
click at [235, 451] on div "Select" at bounding box center [242, 540] width 49 height 19
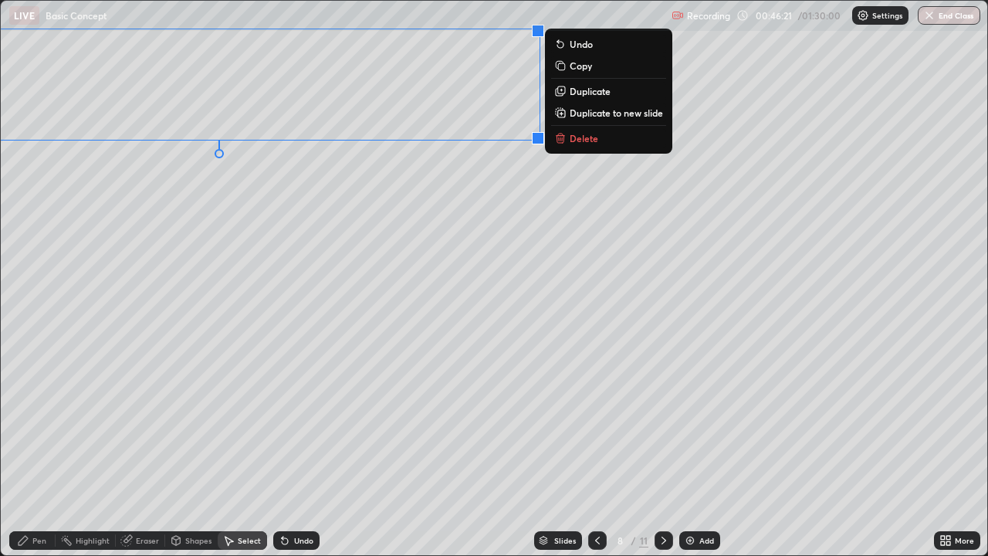
click at [88, 403] on div "0 ° Undo Copy Duplicate Duplicate to new slide Delete" at bounding box center [494, 278] width 987 height 554
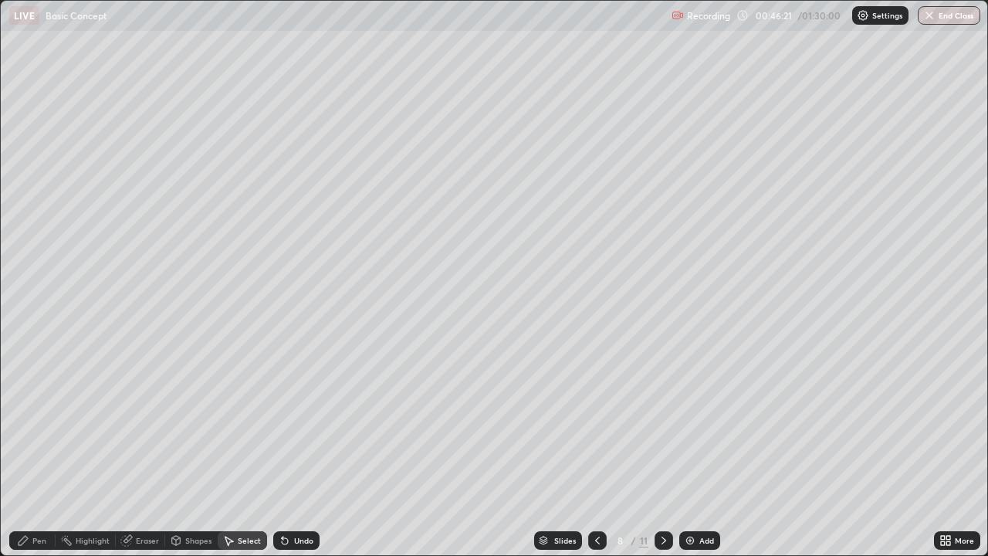
click at [25, 451] on icon at bounding box center [23, 540] width 12 height 12
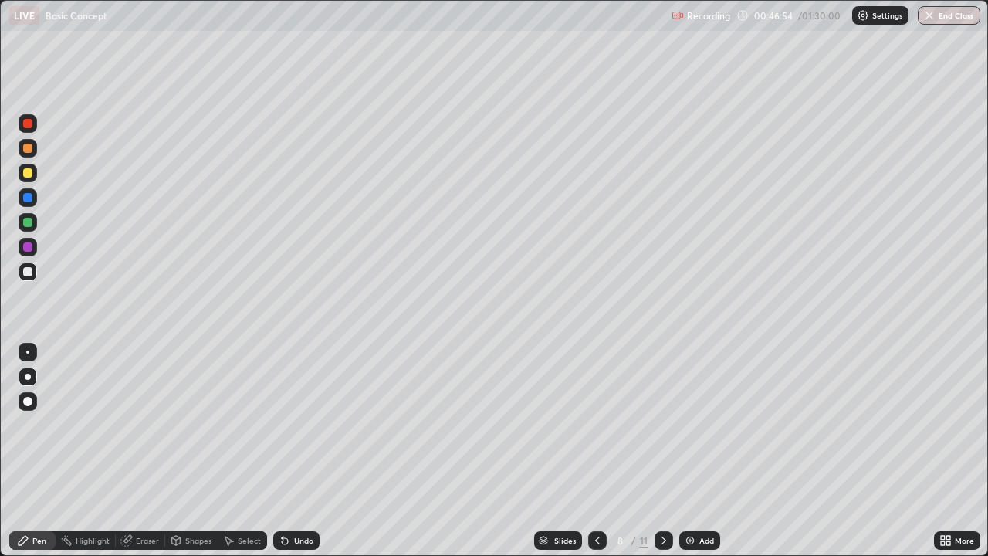
click at [943, 451] on icon at bounding box center [945, 540] width 12 height 12
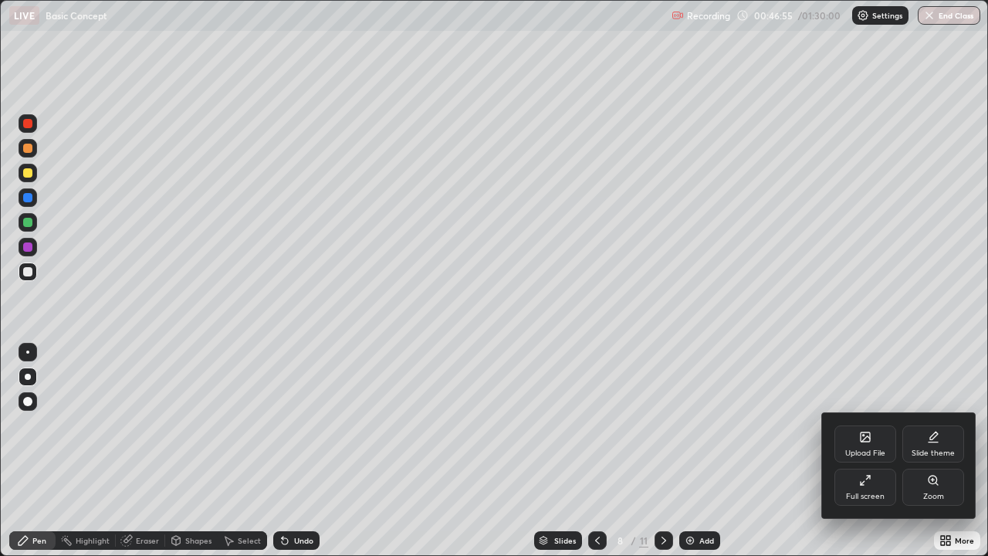
click at [864, 451] on div "Full screen" at bounding box center [865, 487] width 62 height 37
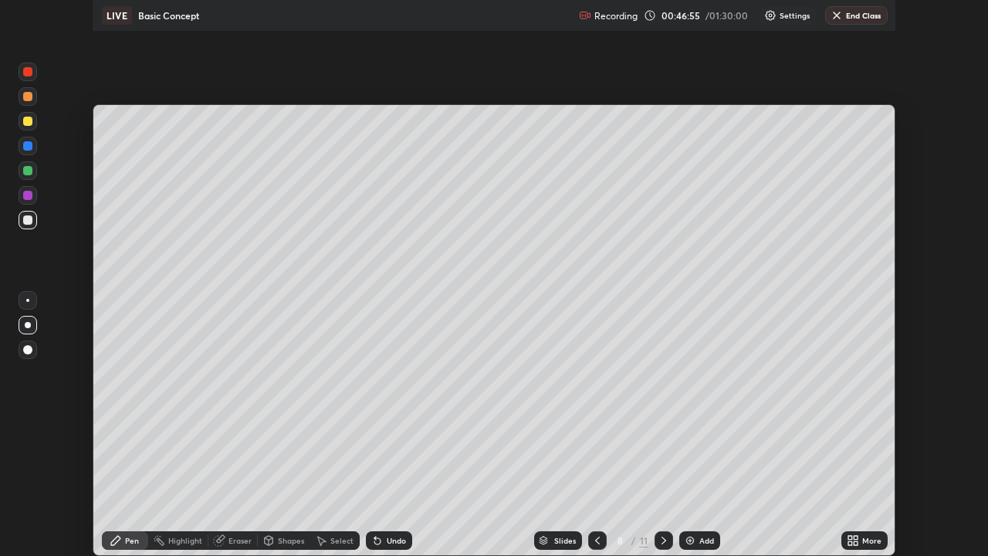
scroll to position [76742, 76205]
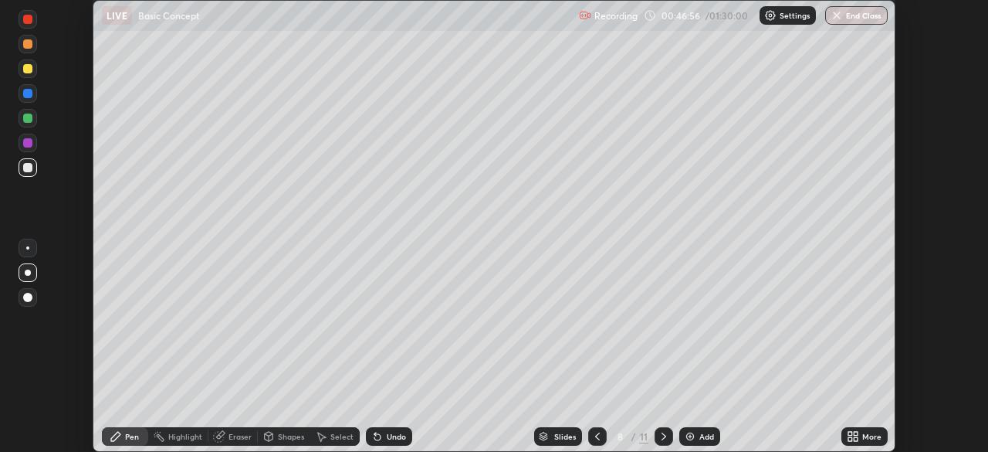
click at [870, 434] on div "More" at bounding box center [871, 436] width 19 height 8
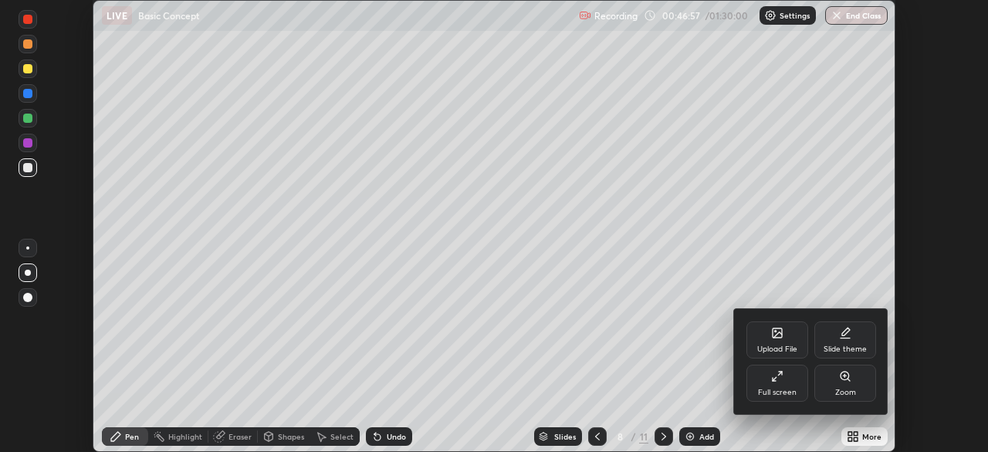
click at [787, 381] on div "Full screen" at bounding box center [777, 382] width 62 height 37
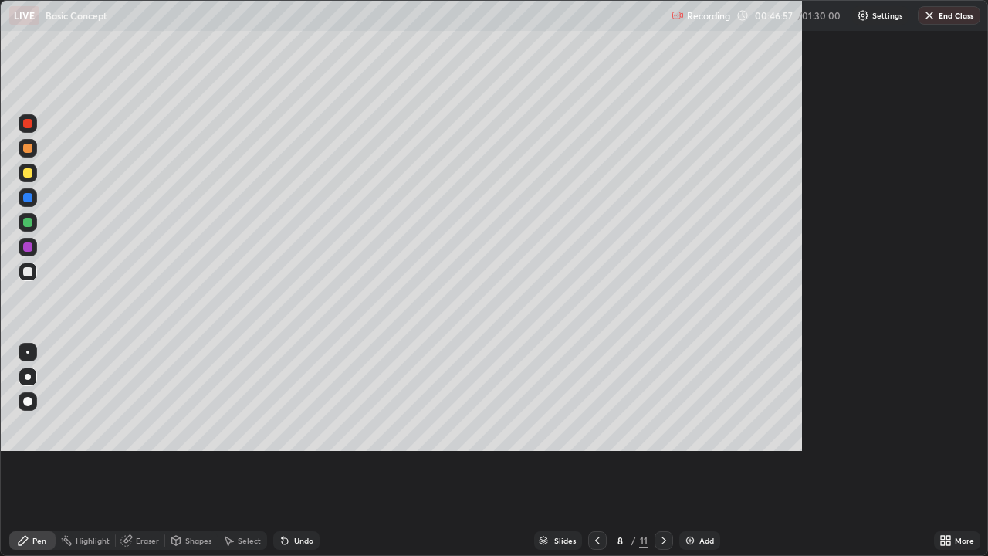
scroll to position [556, 988]
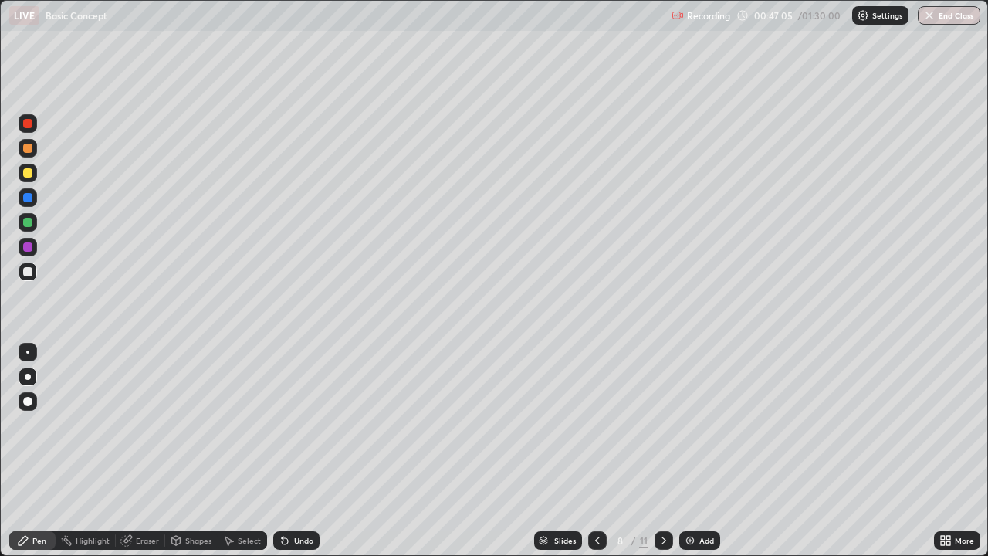
click at [141, 451] on div "Eraser" at bounding box center [147, 540] width 23 height 8
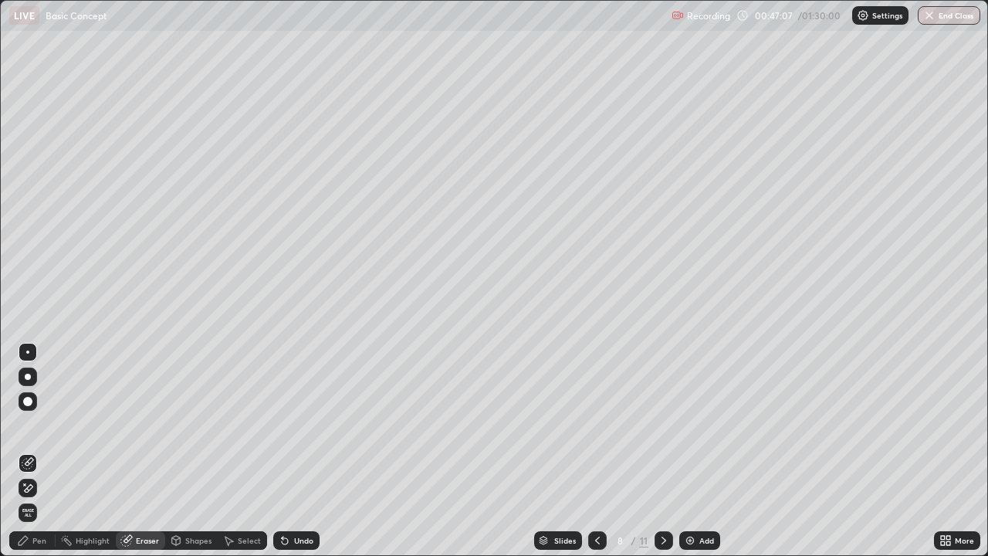
click at [42, 451] on div "Pen" at bounding box center [32, 540] width 46 height 19
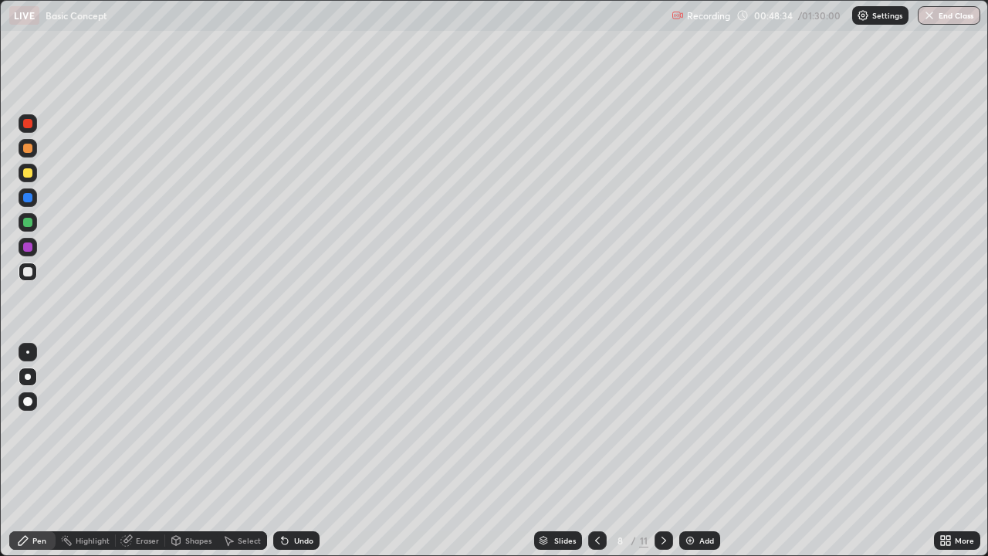
click at [145, 451] on div "Eraser" at bounding box center [147, 540] width 23 height 8
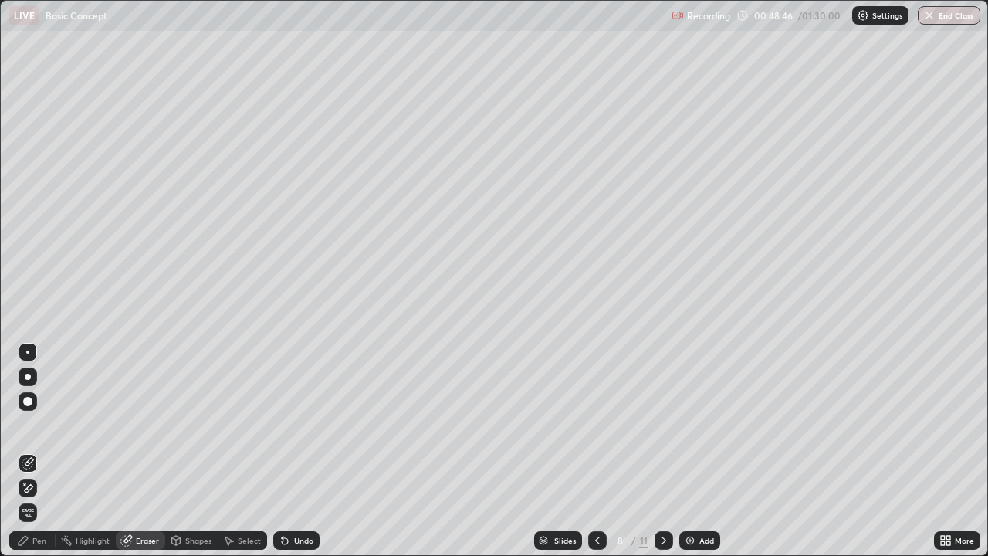
click at [33, 451] on div "Pen" at bounding box center [39, 540] width 14 height 8
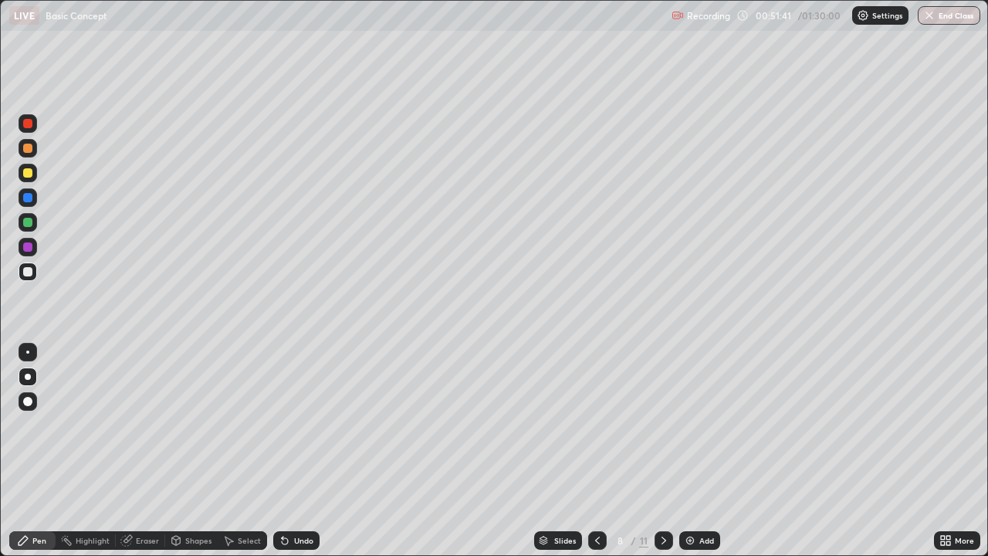
click at [702, 451] on div "Add" at bounding box center [706, 540] width 15 height 8
click at [597, 451] on div at bounding box center [597, 540] width 19 height 19
click at [594, 451] on icon at bounding box center [597, 540] width 12 height 12
click at [662, 451] on icon at bounding box center [664, 540] width 12 height 12
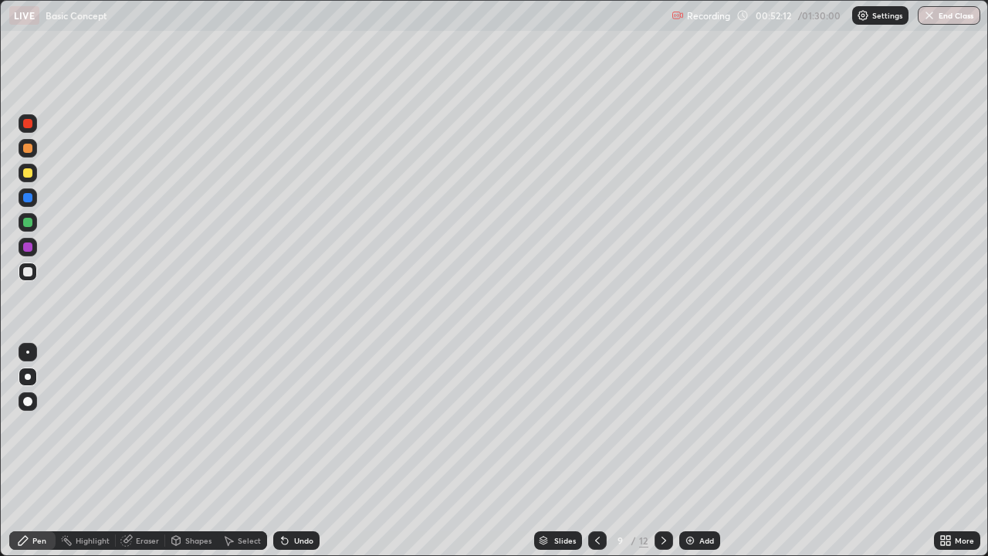
click at [597, 451] on icon at bounding box center [597, 540] width 12 height 12
click at [664, 451] on icon at bounding box center [664, 540] width 12 height 12
click at [596, 451] on icon at bounding box center [597, 540] width 12 height 12
click at [664, 451] on icon at bounding box center [664, 540] width 12 height 12
click at [141, 451] on div "Eraser" at bounding box center [147, 540] width 23 height 8
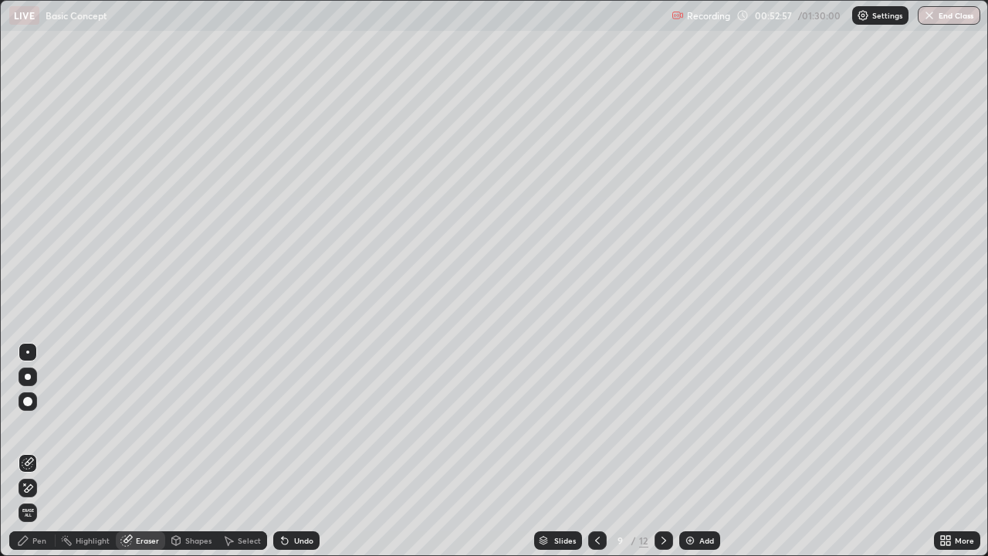
click at [36, 451] on div "Pen" at bounding box center [32, 540] width 46 height 19
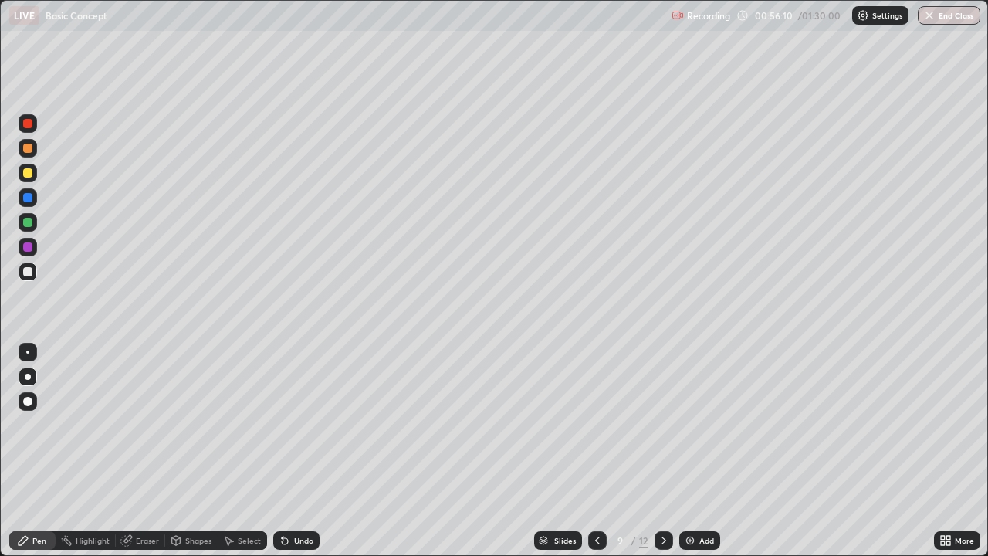
click at [597, 451] on icon at bounding box center [597, 540] width 12 height 12
click at [598, 451] on div at bounding box center [597, 540] width 19 height 31
click at [662, 451] on icon at bounding box center [664, 540] width 12 height 12
click at [665, 451] on icon at bounding box center [664, 540] width 12 height 12
click at [614, 451] on div "9" at bounding box center [620, 540] width 15 height 9
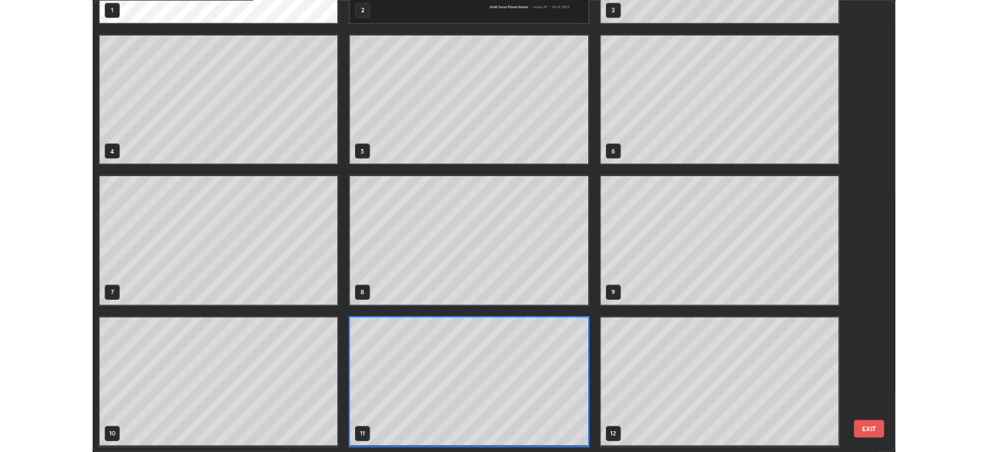
scroll to position [550, 979]
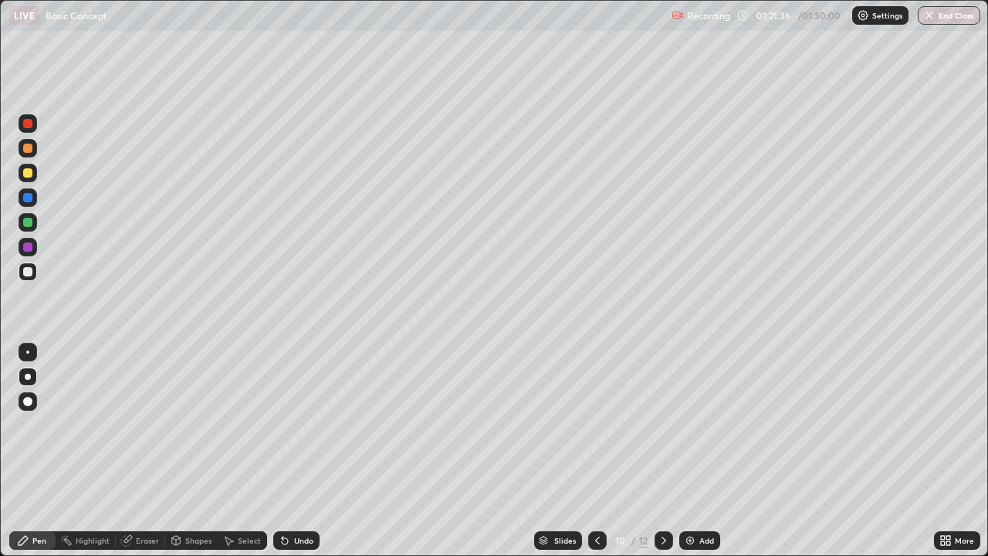
click at [948, 22] on button "End Class" at bounding box center [949, 15] width 63 height 19
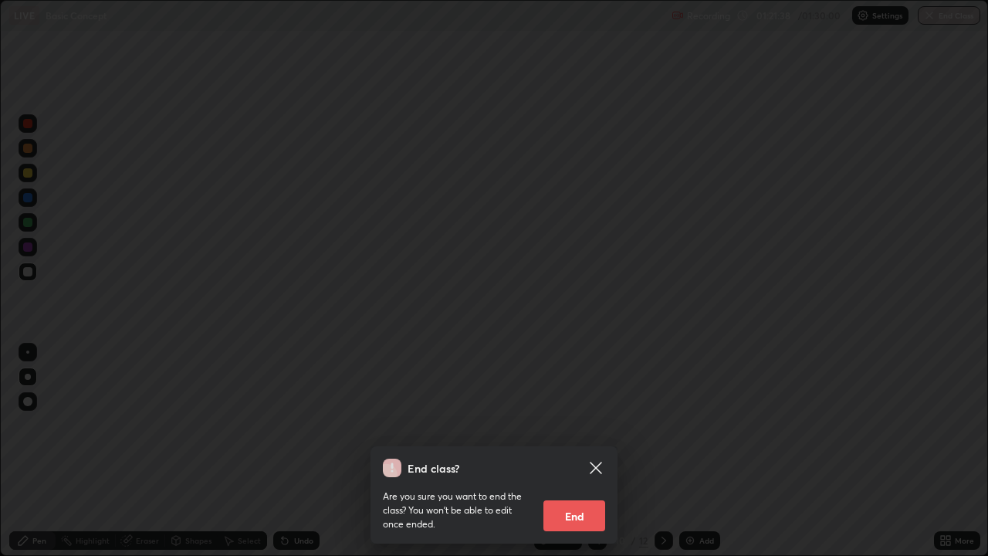
click at [583, 451] on button "End" at bounding box center [574, 515] width 62 height 31
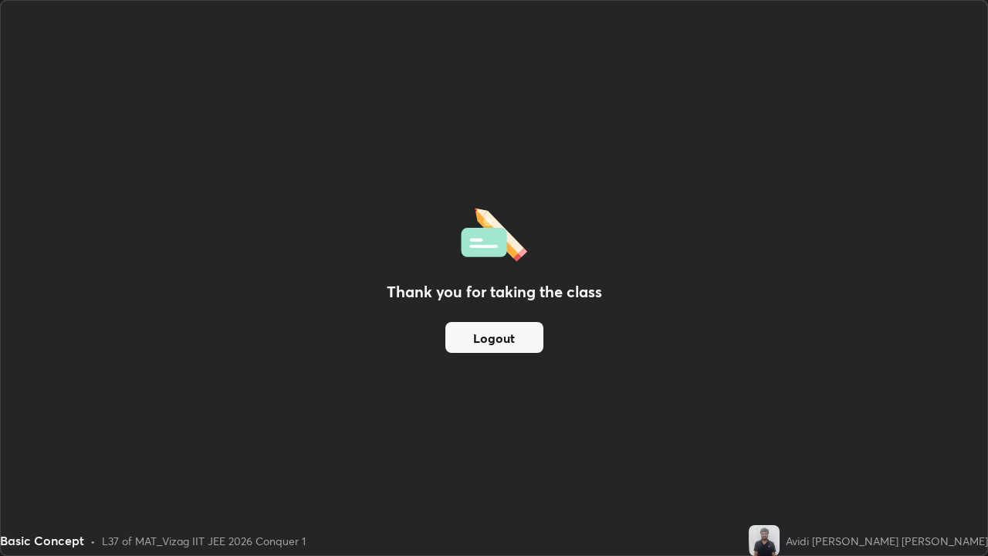
click at [529, 337] on button "Logout" at bounding box center [494, 337] width 98 height 31
click at [463, 338] on button "Logout" at bounding box center [494, 337] width 98 height 31
click at [498, 340] on button "Logout" at bounding box center [494, 337] width 98 height 31
click at [486, 340] on button "Logout" at bounding box center [494, 337] width 98 height 31
click at [490, 345] on button "Logout" at bounding box center [494, 337] width 98 height 31
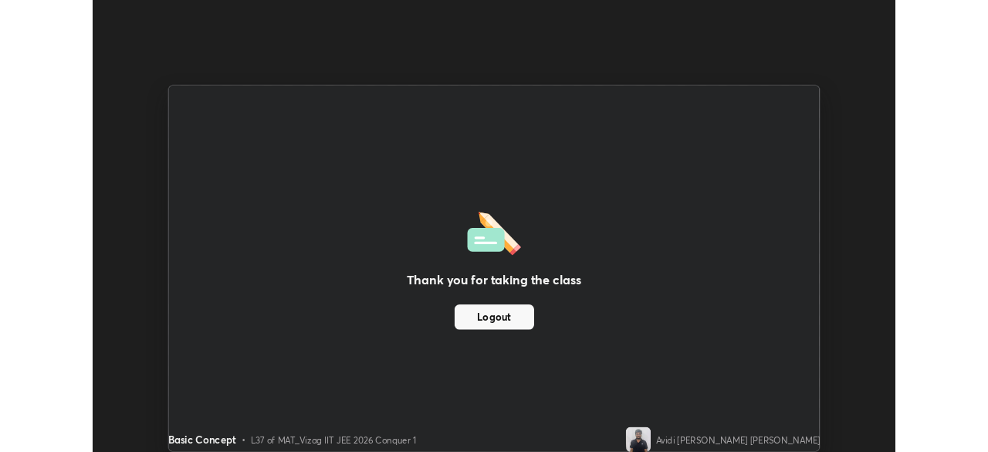
scroll to position [76742, 76205]
